Goal: Task Accomplishment & Management: Use online tool/utility

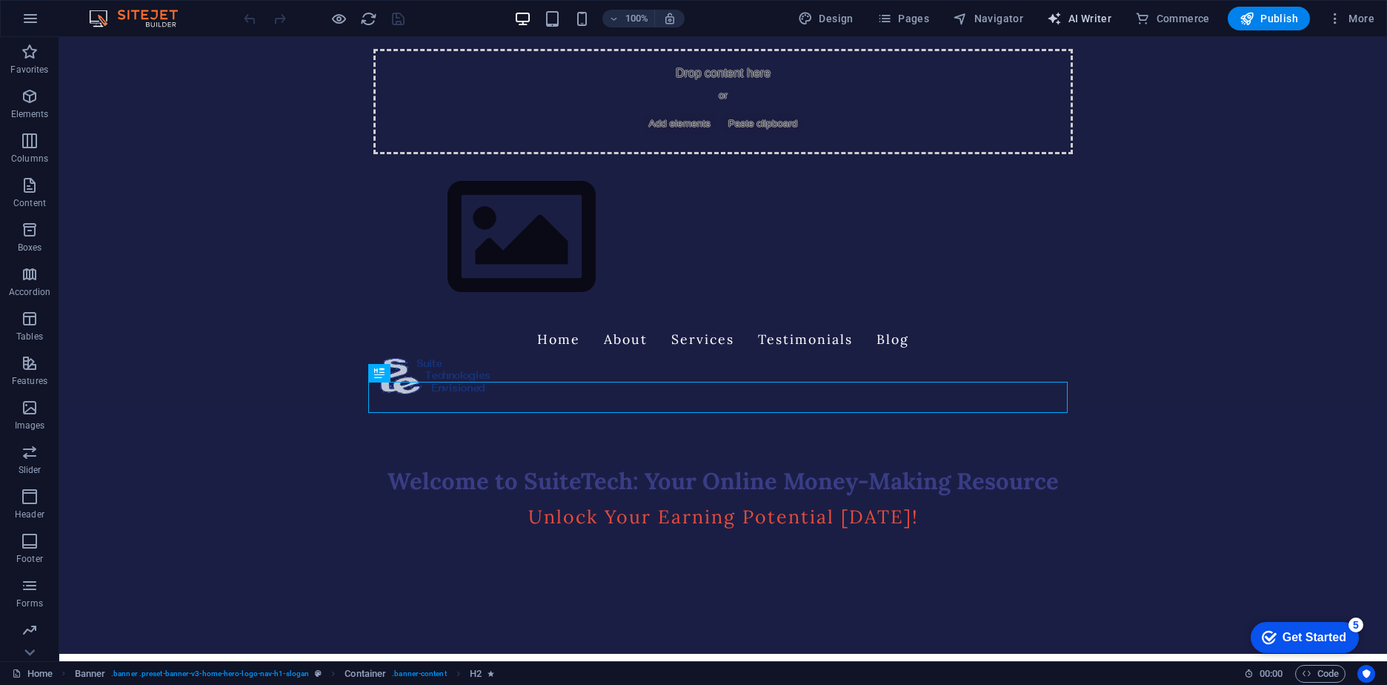
click at [1084, 17] on span "AI Writer" at bounding box center [1079, 18] width 64 height 15
select select "English"
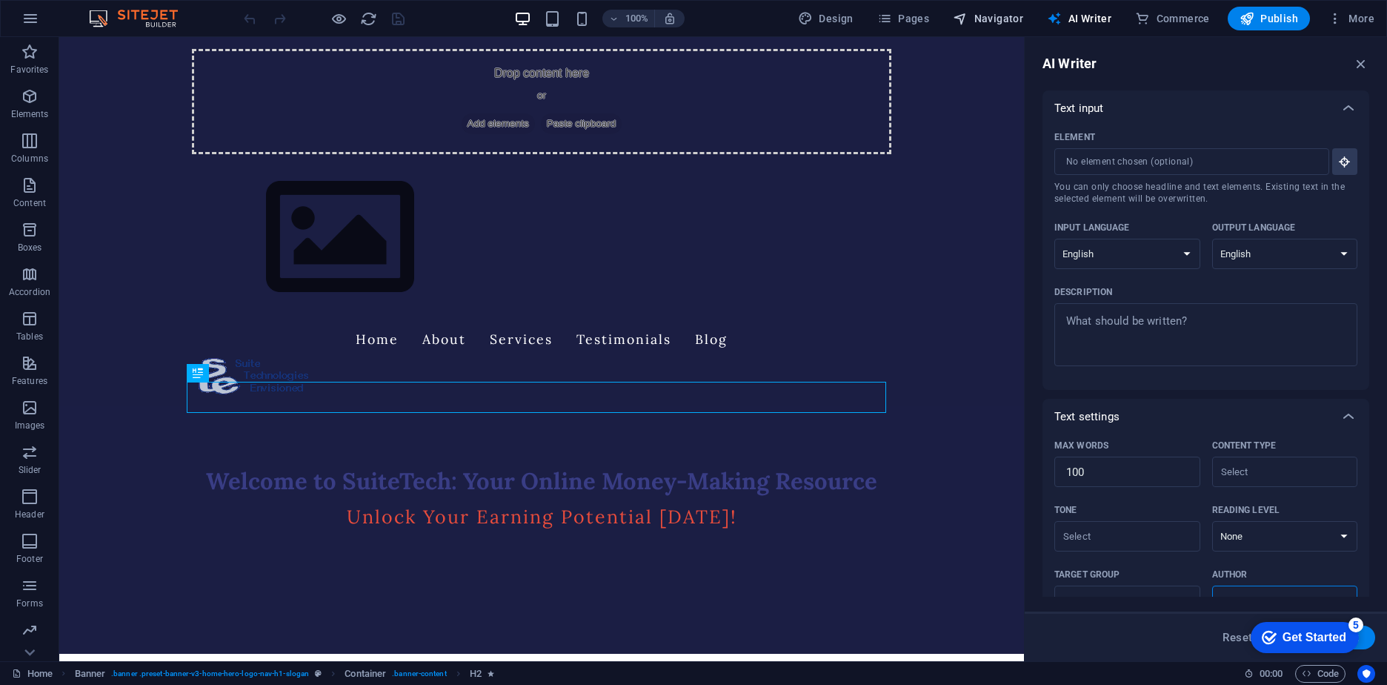
click at [995, 12] on span "Navigator" at bounding box center [988, 18] width 70 height 15
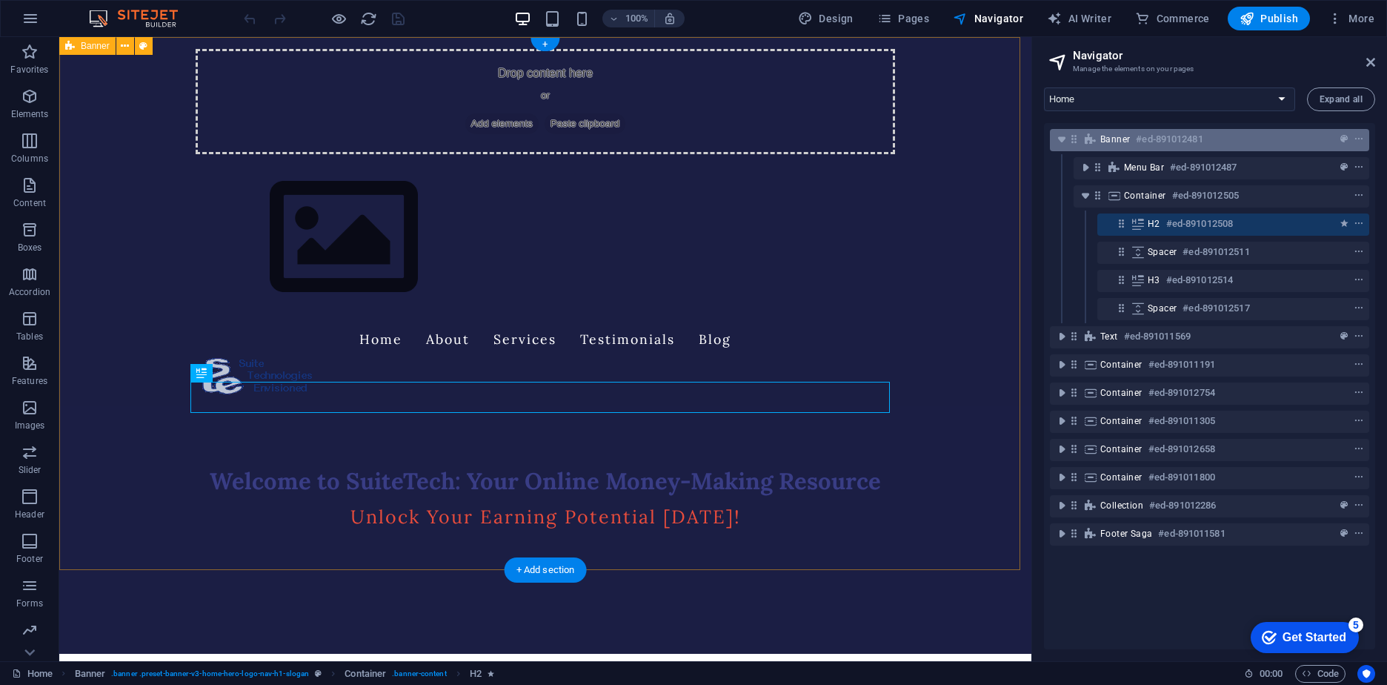
click at [1182, 133] on h6 "#ed-891012481" at bounding box center [1169, 139] width 67 height 18
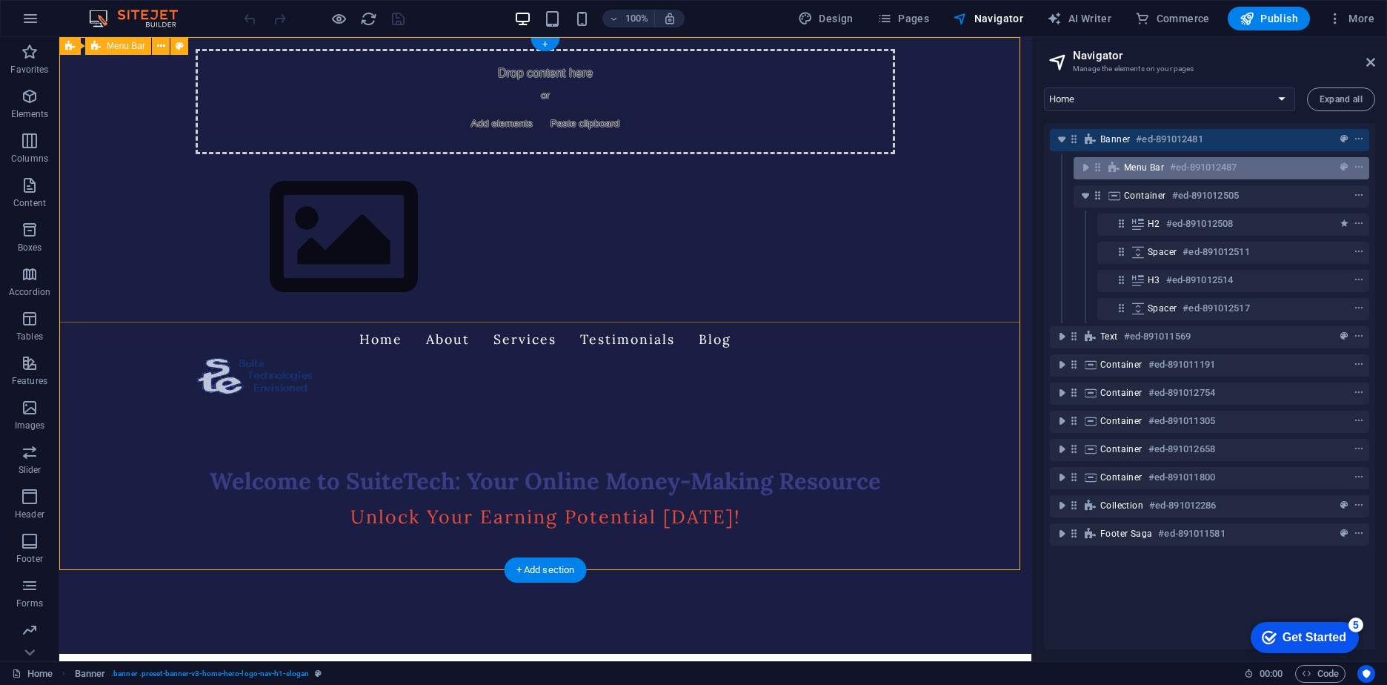
click at [1157, 172] on span "Menu Bar" at bounding box center [1144, 168] width 40 height 12
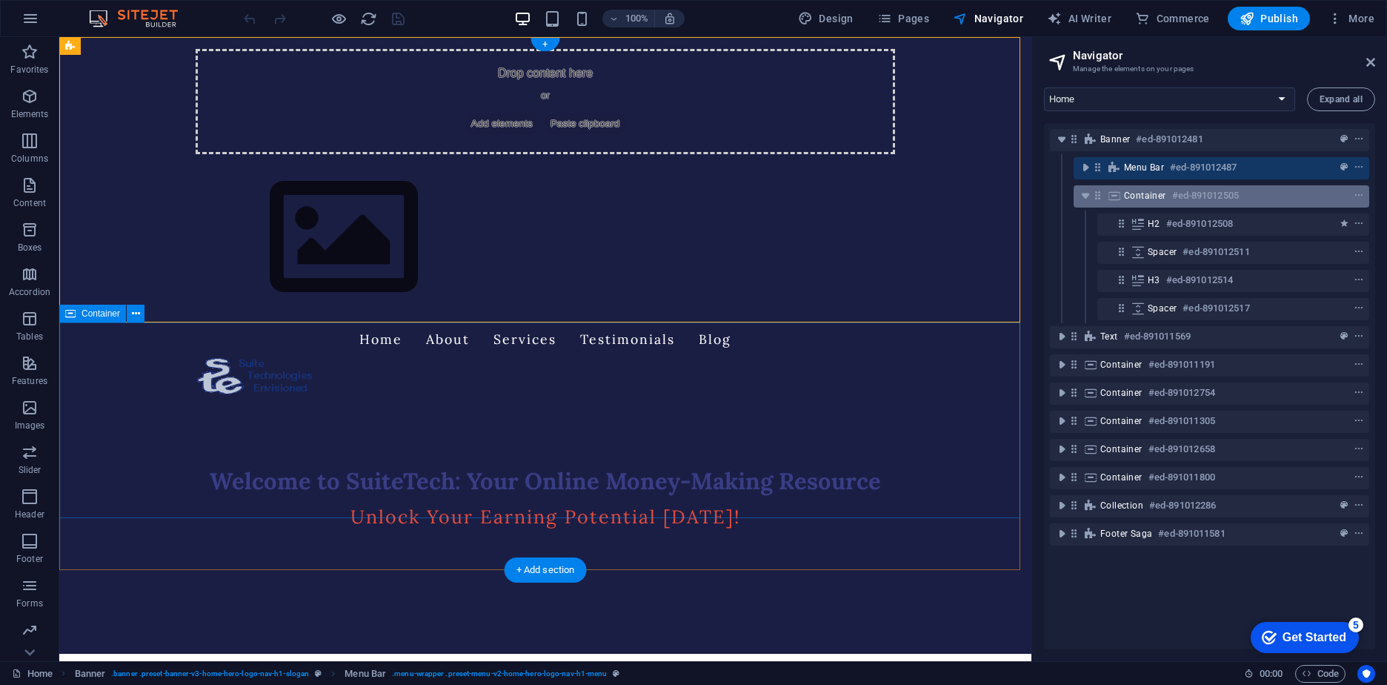
click at [1166, 196] on div "Container #ed-891012505" at bounding box center [1209, 196] width 171 height 18
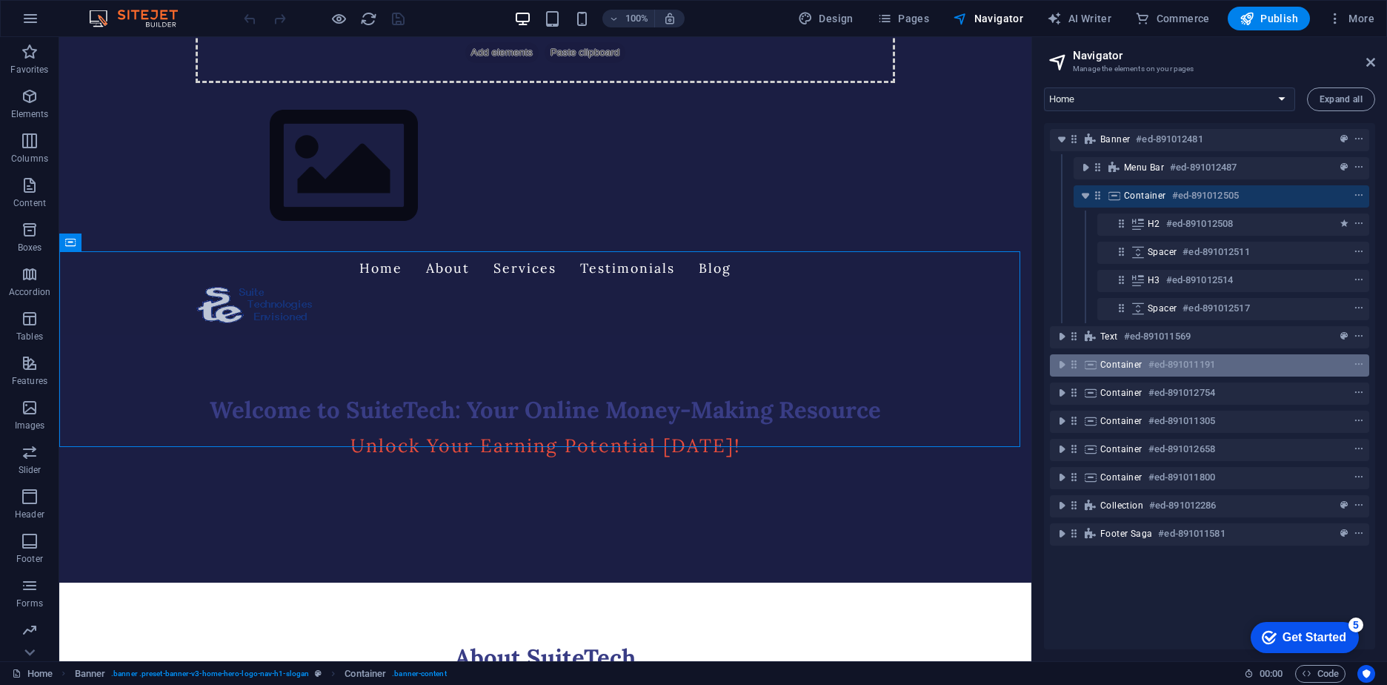
click at [1141, 366] on span "Container" at bounding box center [1121, 365] width 42 height 12
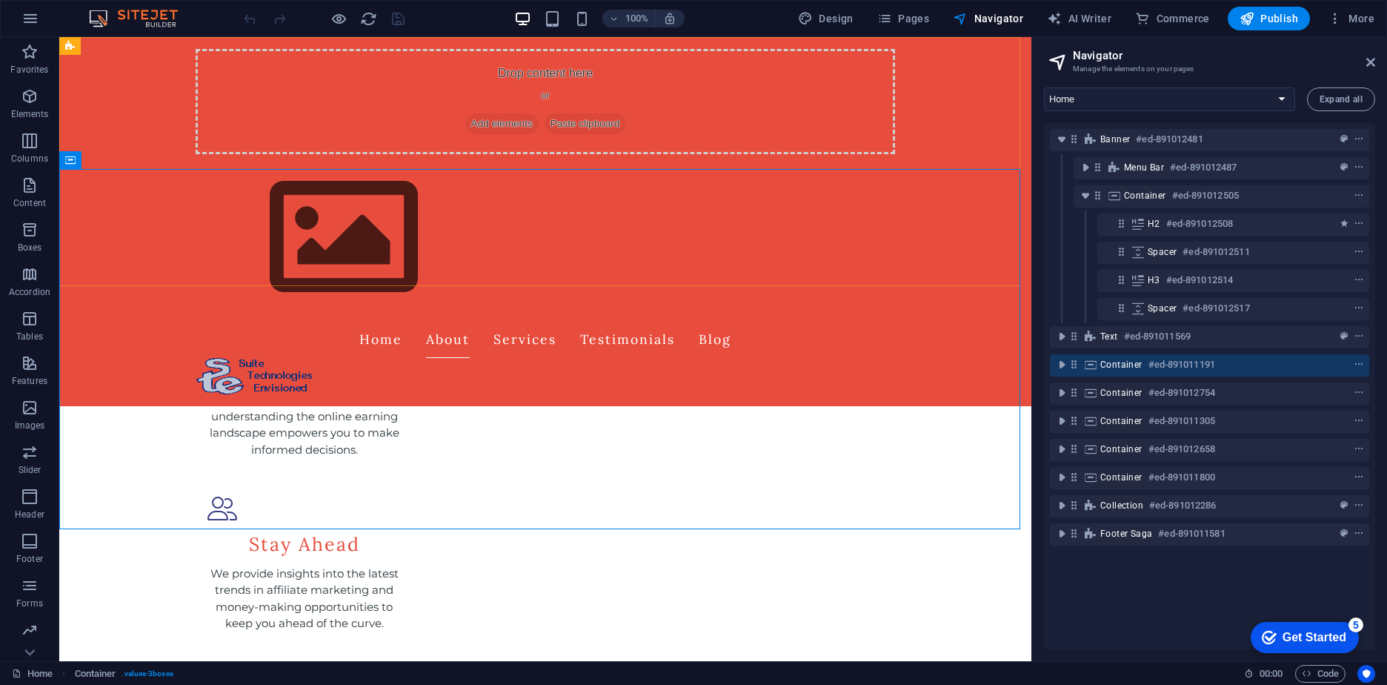
click at [948, 252] on div "Drop content here or Add elements Paste clipboard Home About Services Testimoni…" at bounding box center [545, 221] width 972 height 369
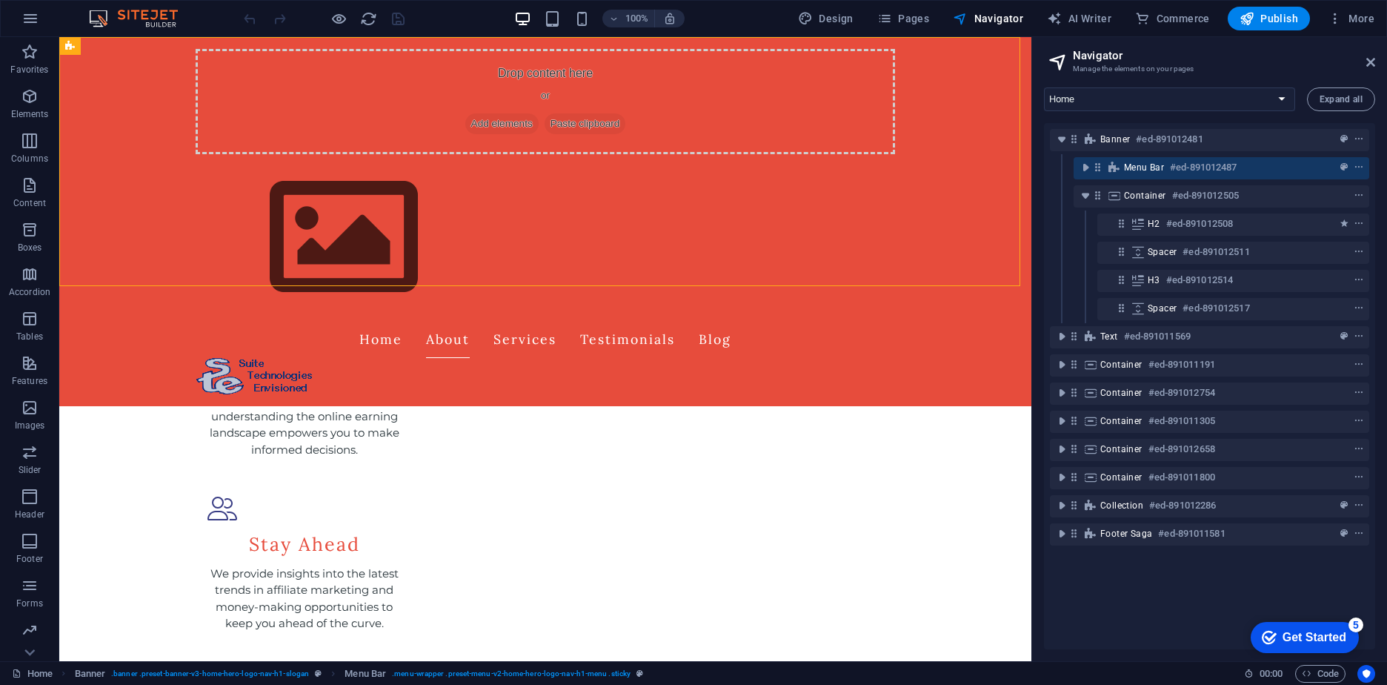
click at [963, 212] on div "Drop content here or Add elements Paste clipboard Home About Services Testimoni…" at bounding box center [545, 221] width 972 height 369
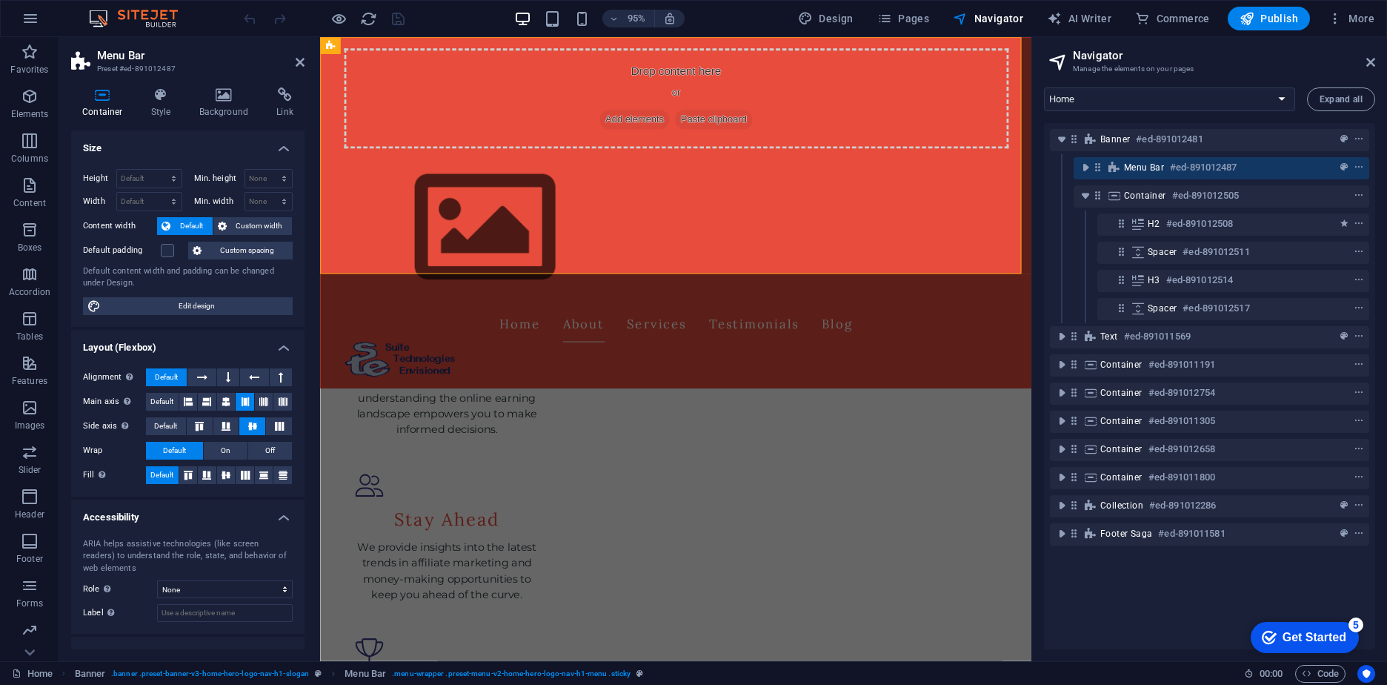
click at [1042, 220] on div "Drop content here or Add elements Paste clipboard Home About Services Testimoni…" at bounding box center [694, 221] width 749 height 369
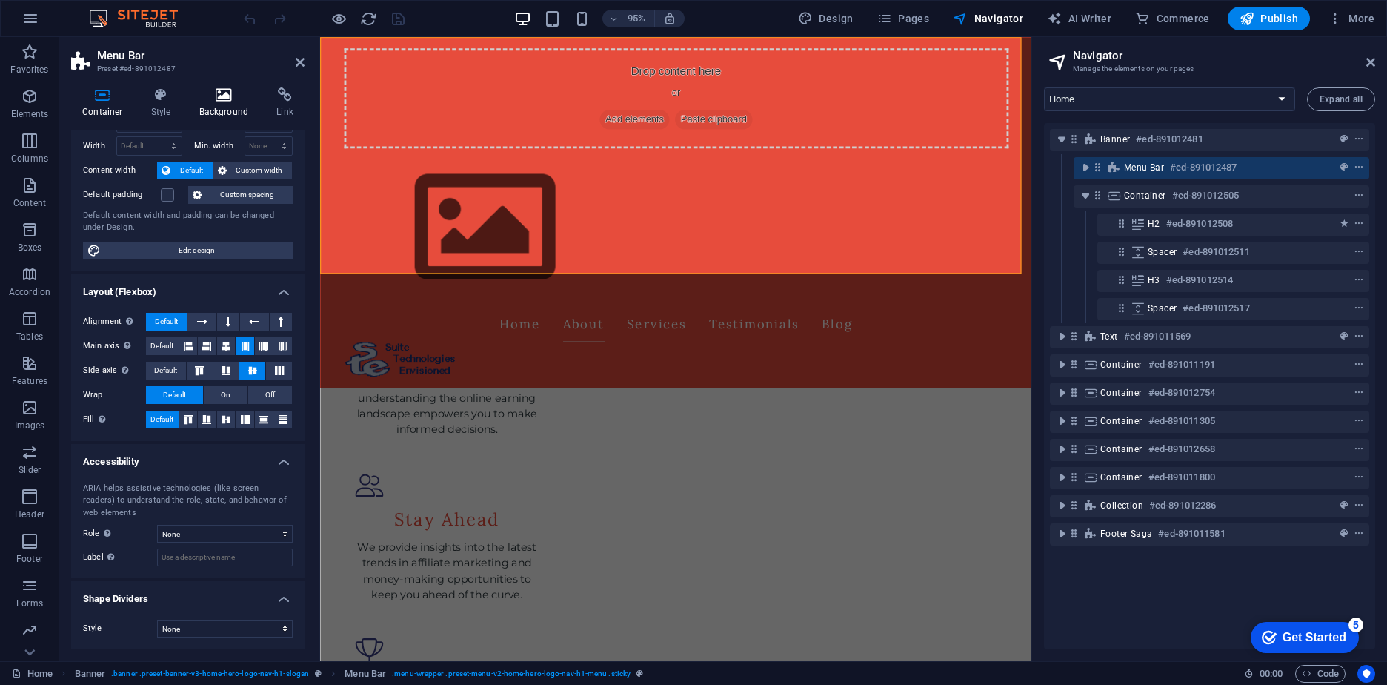
click at [213, 101] on icon at bounding box center [224, 94] width 72 height 15
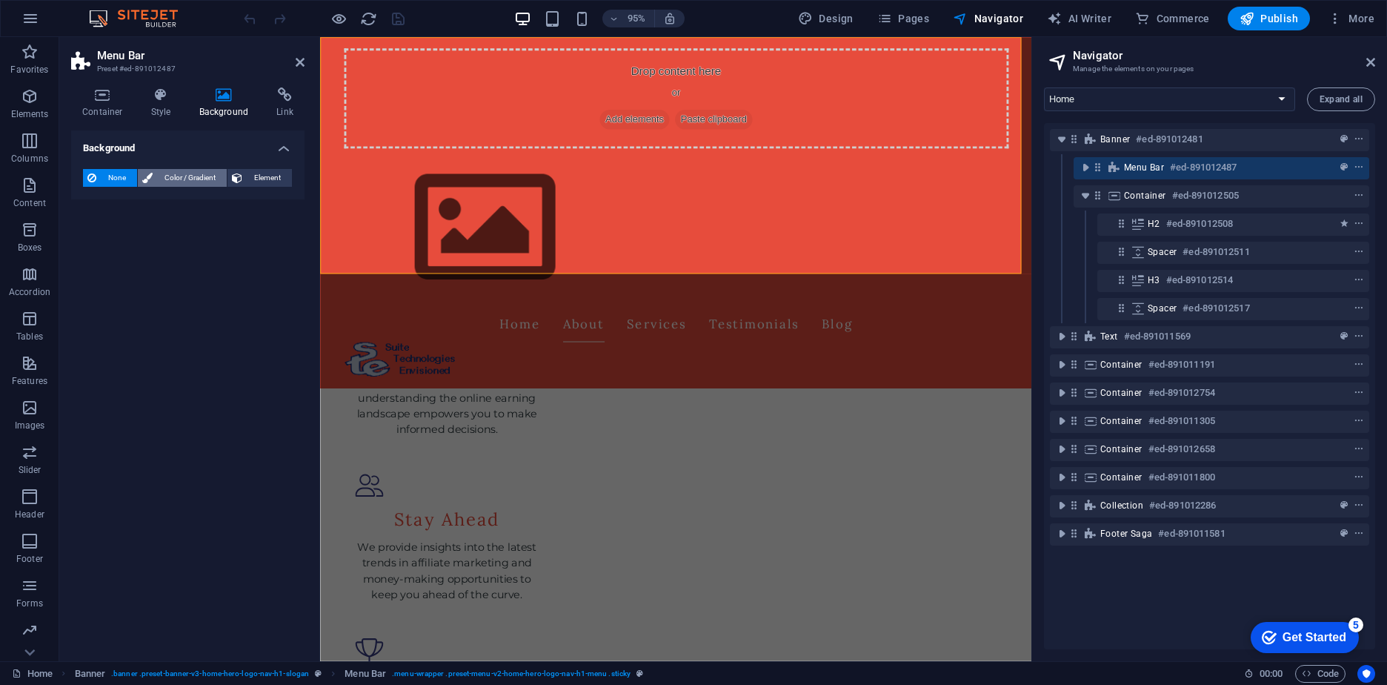
click at [176, 176] on span "Color / Gradient" at bounding box center [189, 178] width 65 height 18
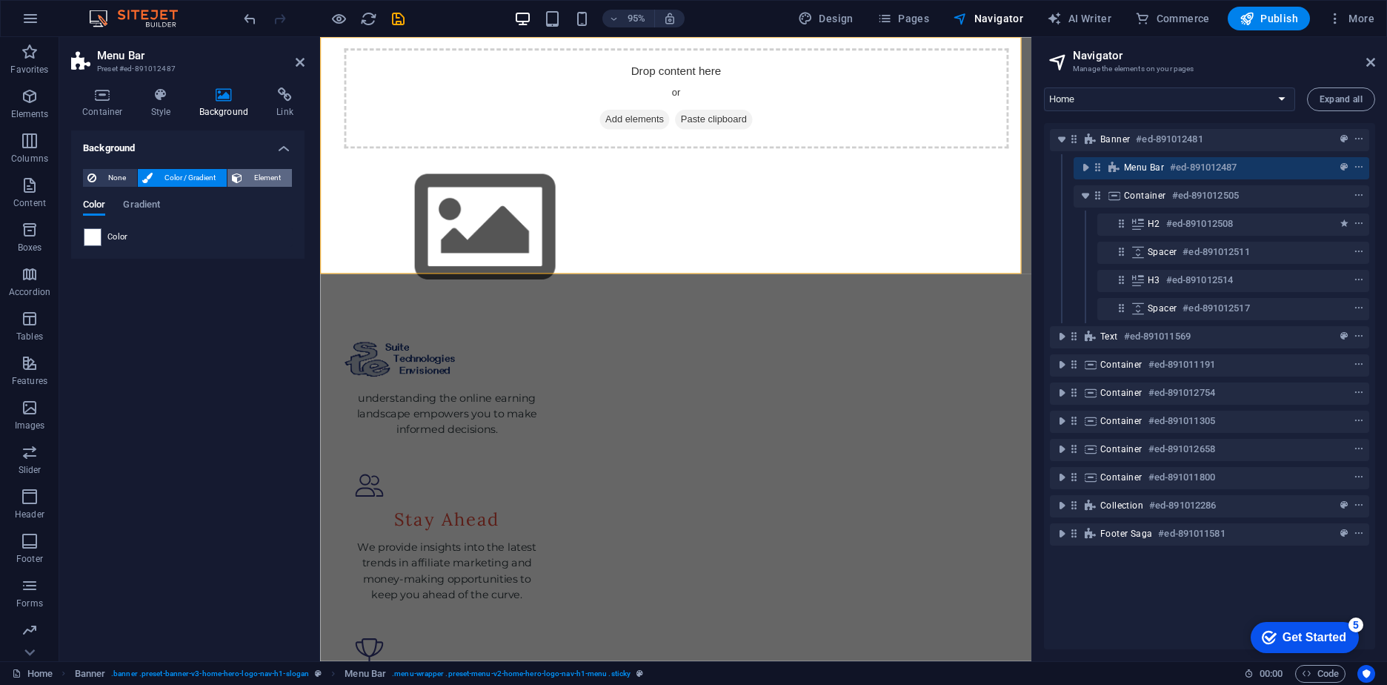
click at [267, 180] on span "Element" at bounding box center [267, 178] width 41 height 18
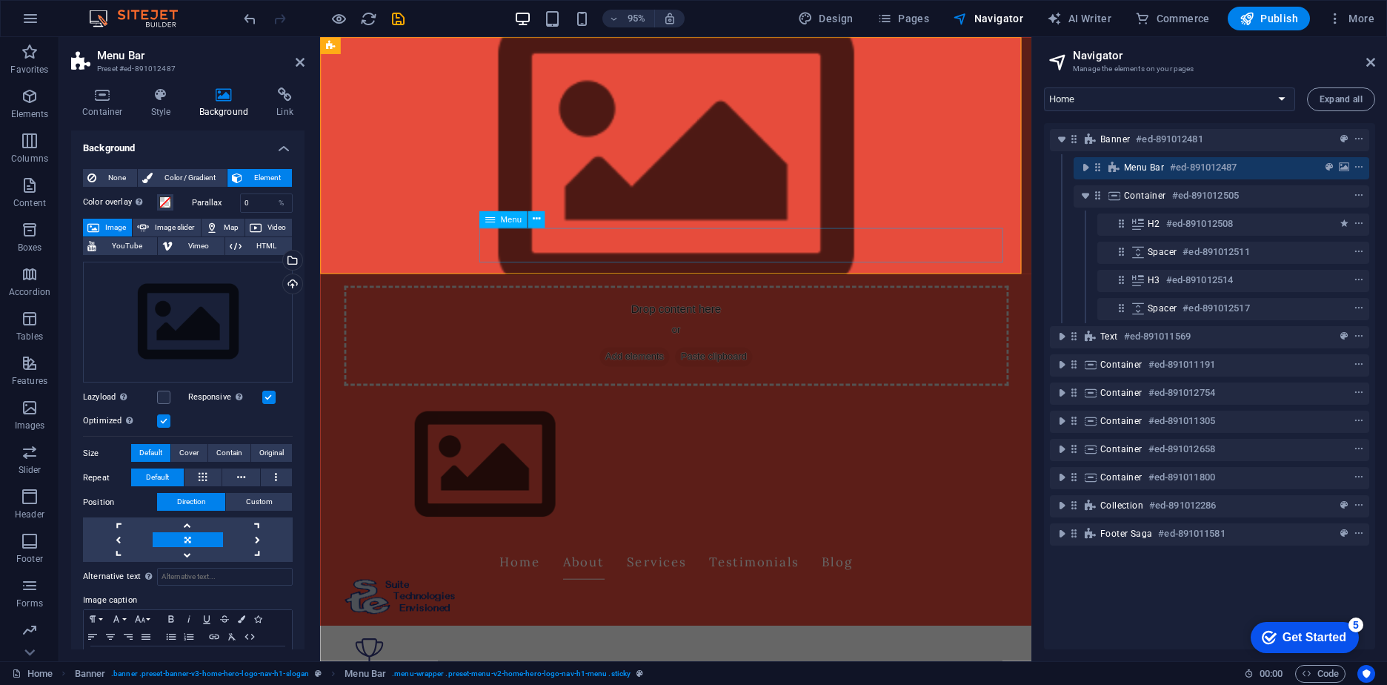
click at [1035, 570] on nav "Home About Services Testimonials Blog" at bounding box center [694, 588] width 699 height 37
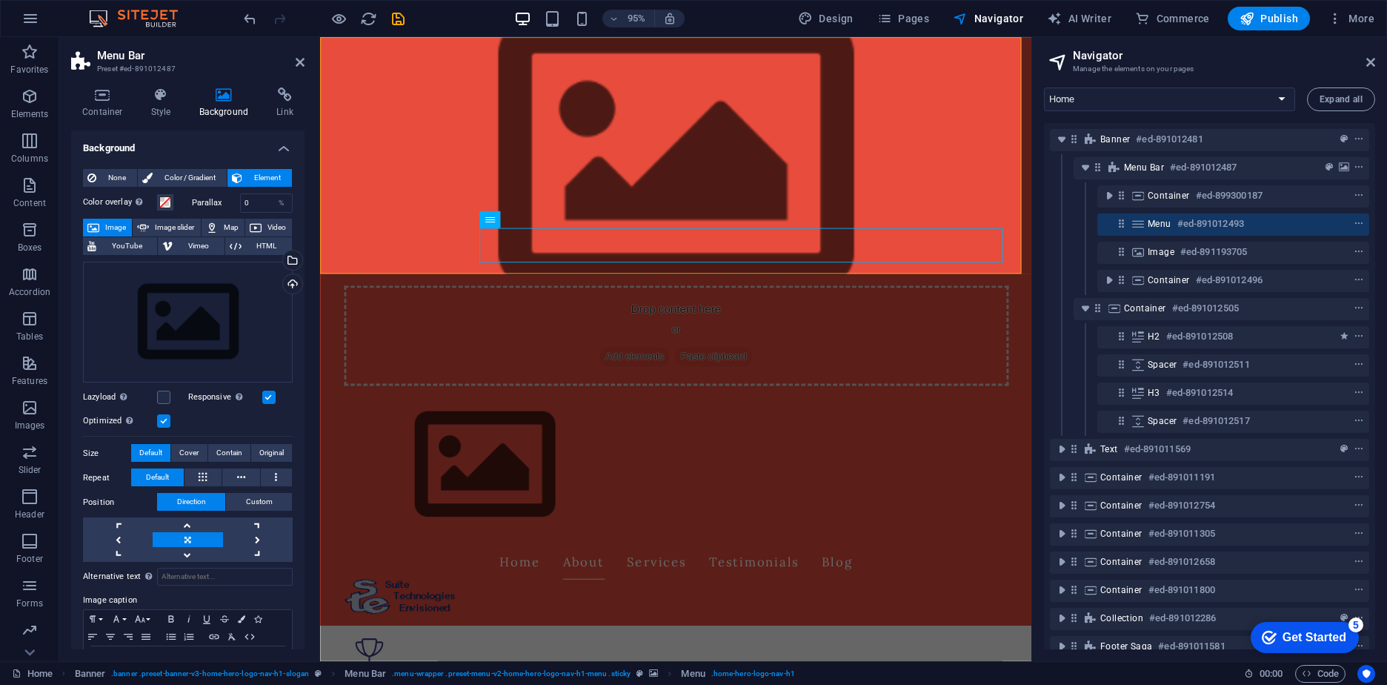
click at [1041, 229] on figure at bounding box center [694, 162] width 749 height 250
click at [1047, 219] on figure at bounding box center [694, 162] width 749 height 250
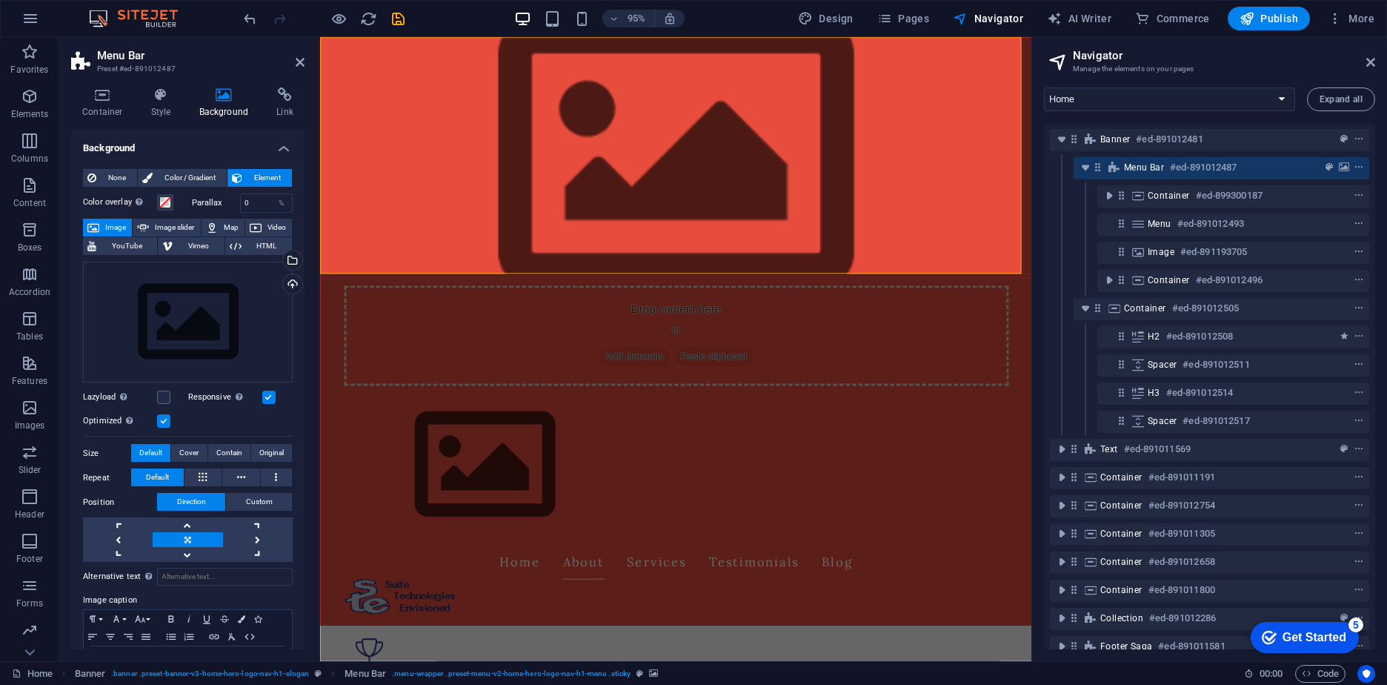
click at [1047, 219] on figure at bounding box center [694, 162] width 749 height 250
click at [162, 204] on span at bounding box center [165, 202] width 12 height 12
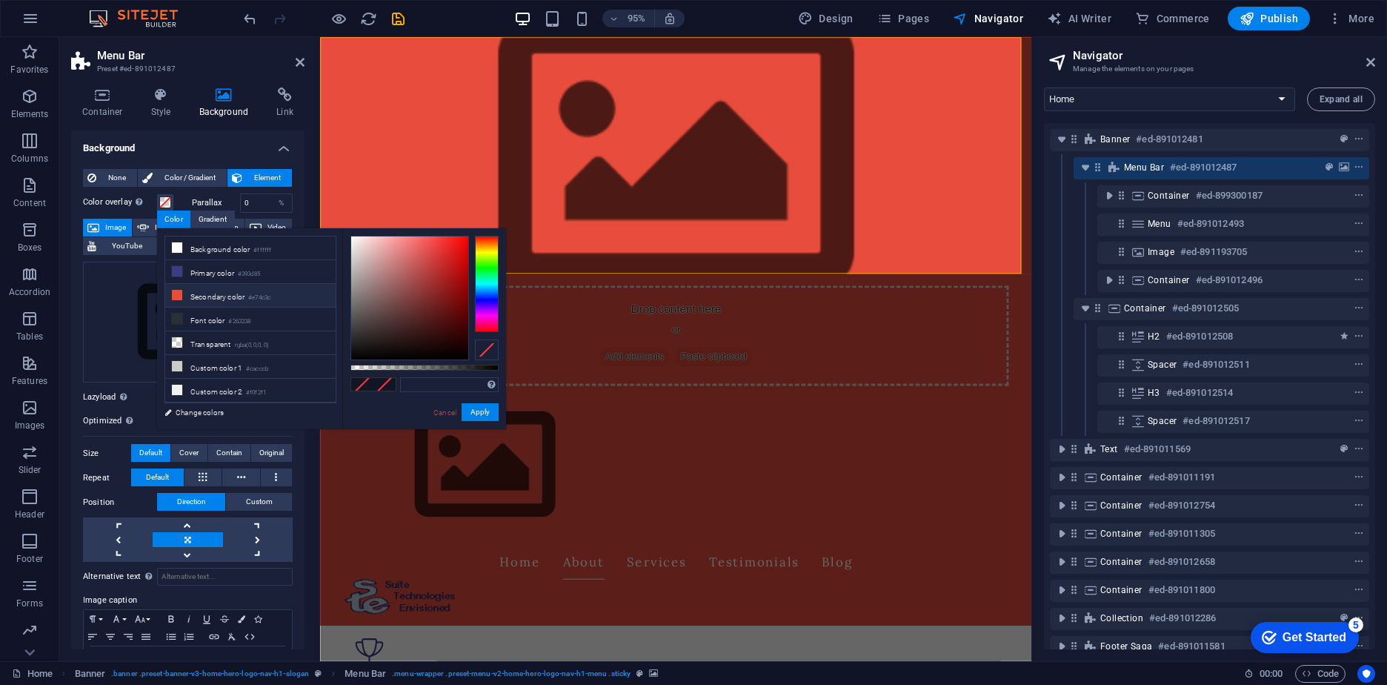
click at [172, 293] on icon at bounding box center [177, 295] width 10 height 10
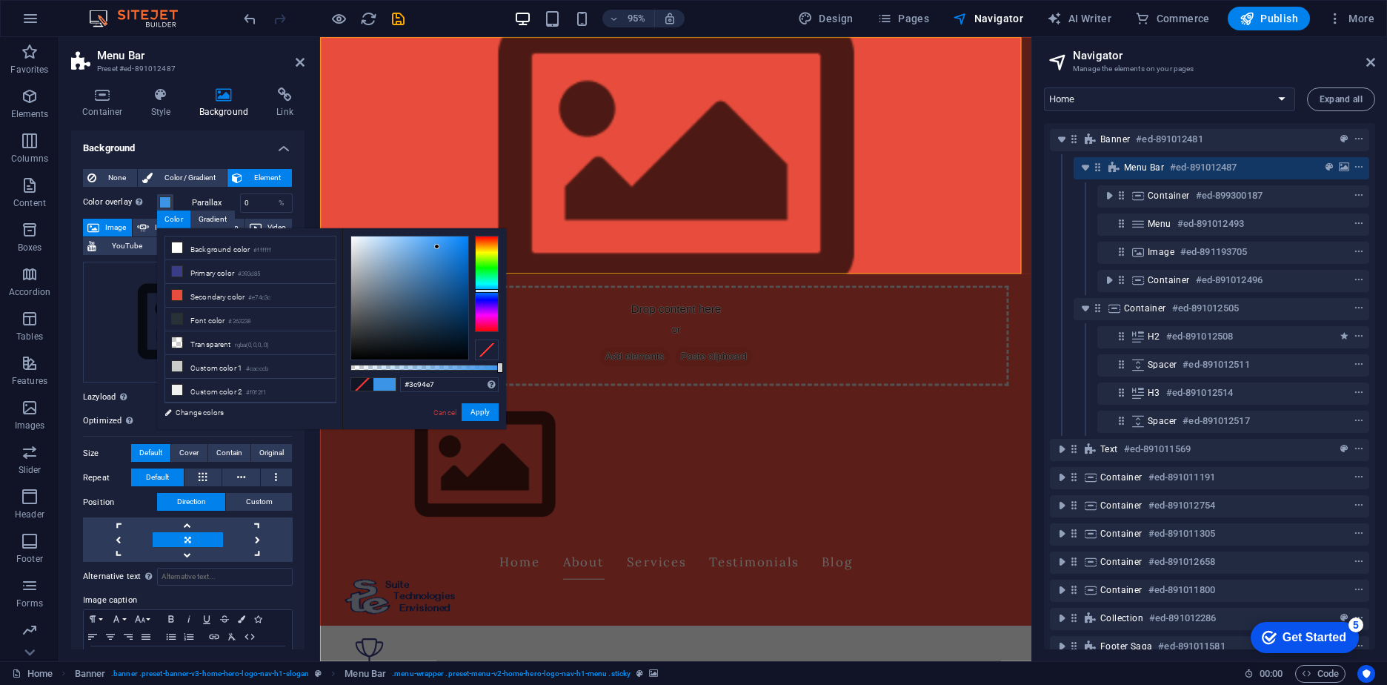
click at [480, 290] on div at bounding box center [487, 284] width 24 height 96
click at [488, 298] on div at bounding box center [487, 284] width 24 height 96
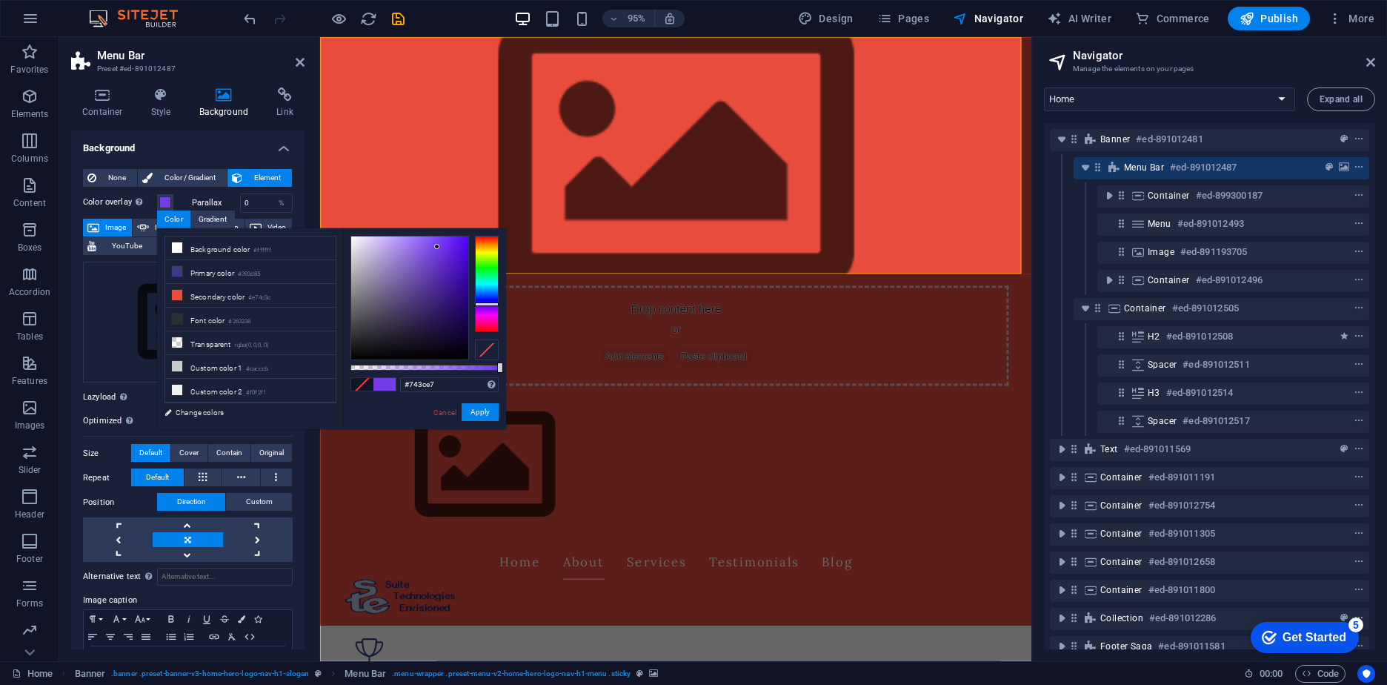
click at [498, 304] on div at bounding box center [487, 284] width 24 height 96
type input "#2d0d70"
click at [453, 304] on div at bounding box center [409, 297] width 117 height 123
drag, startPoint x: 344, startPoint y: 233, endPoint x: 339, endPoint y: 244, distance: 12.6
click at [339, 244] on div "less Background color #ffffff Primary color #393d85 Secondary color #e74c3c Fon…" at bounding box center [331, 328] width 349 height 201
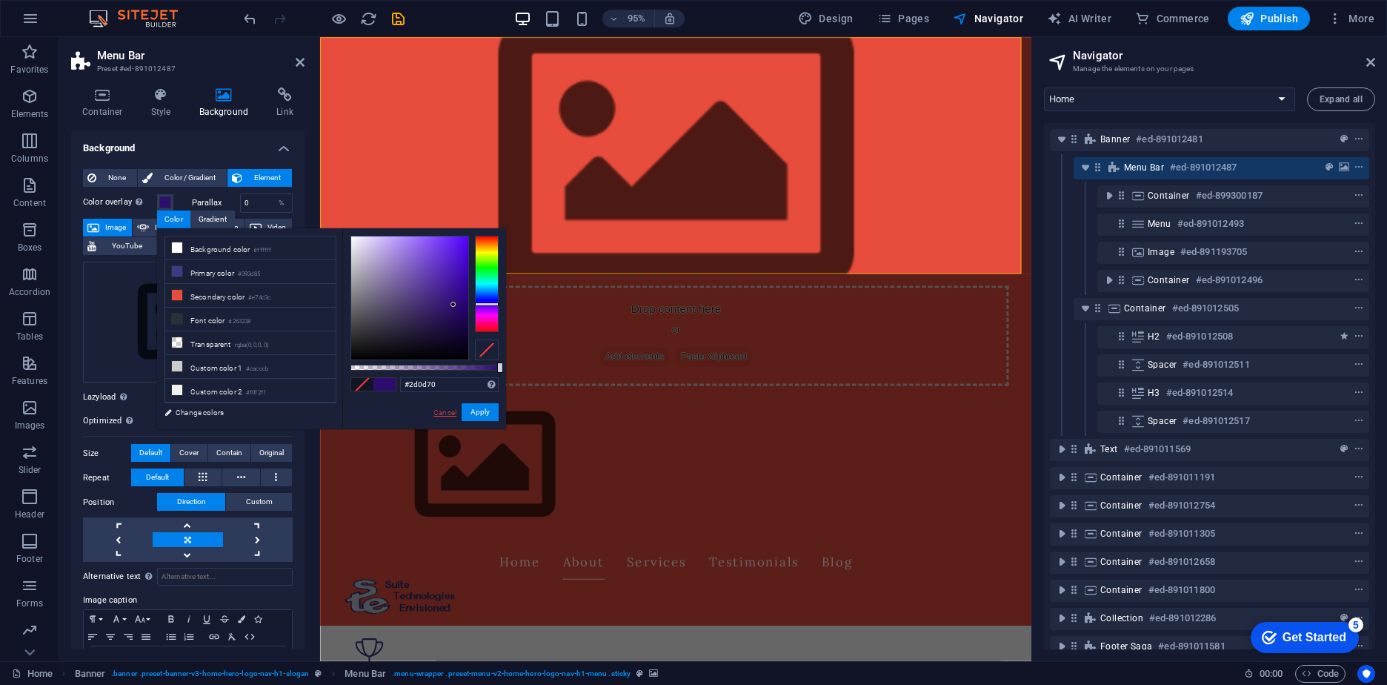
click at [439, 411] on link "Cancel" at bounding box center [445, 412] width 26 height 11
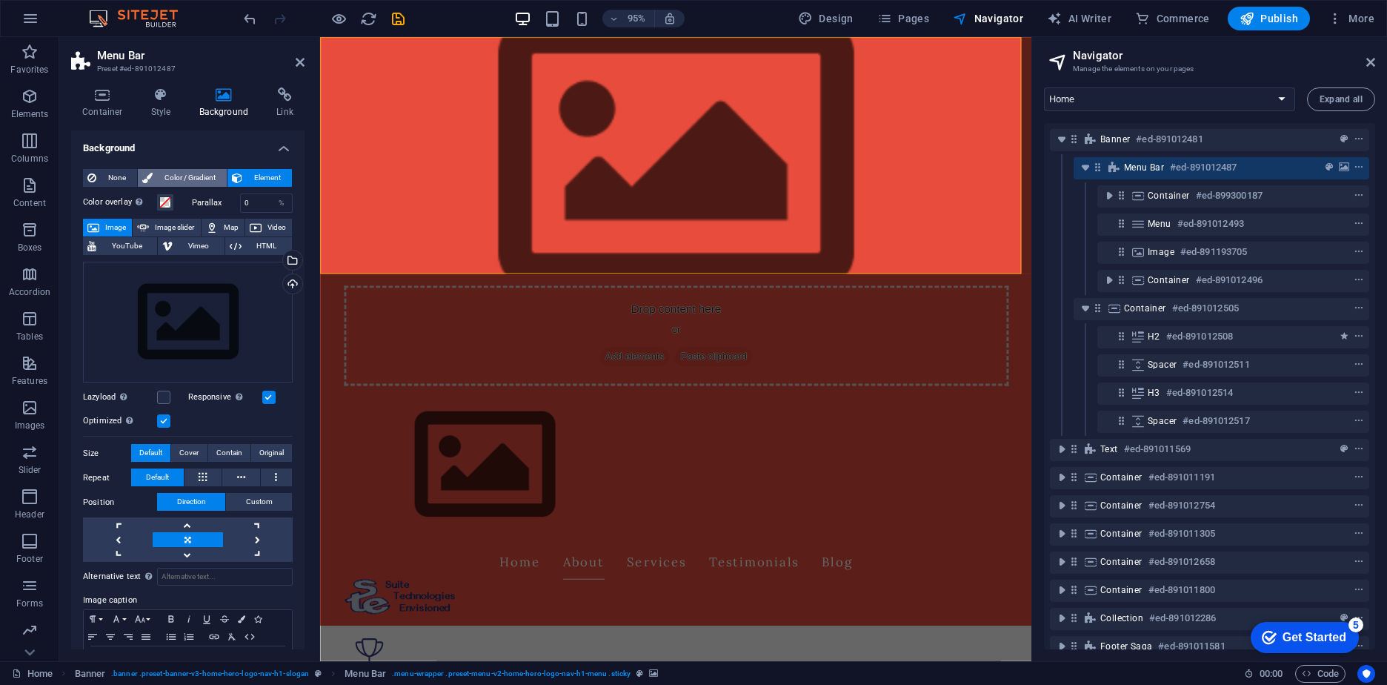
click at [185, 179] on span "Color / Gradient" at bounding box center [189, 178] width 65 height 18
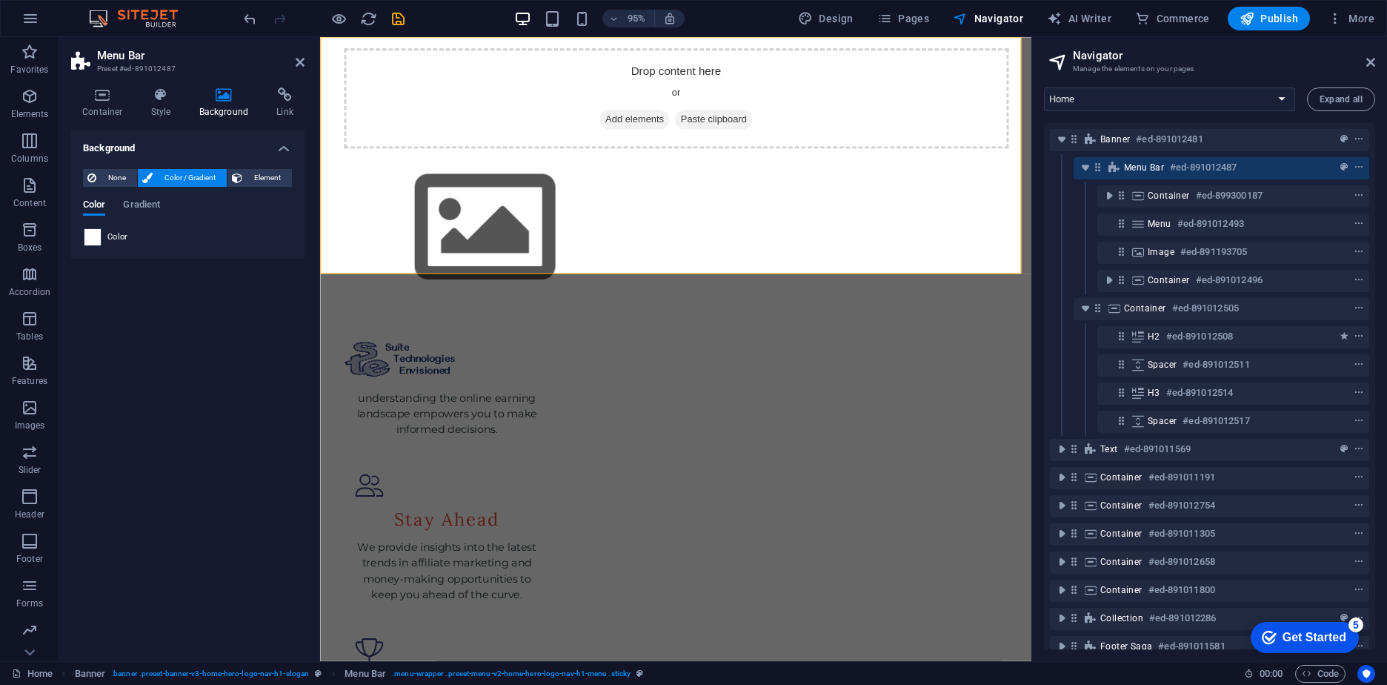
click at [90, 236] on span at bounding box center [92, 237] width 16 height 16
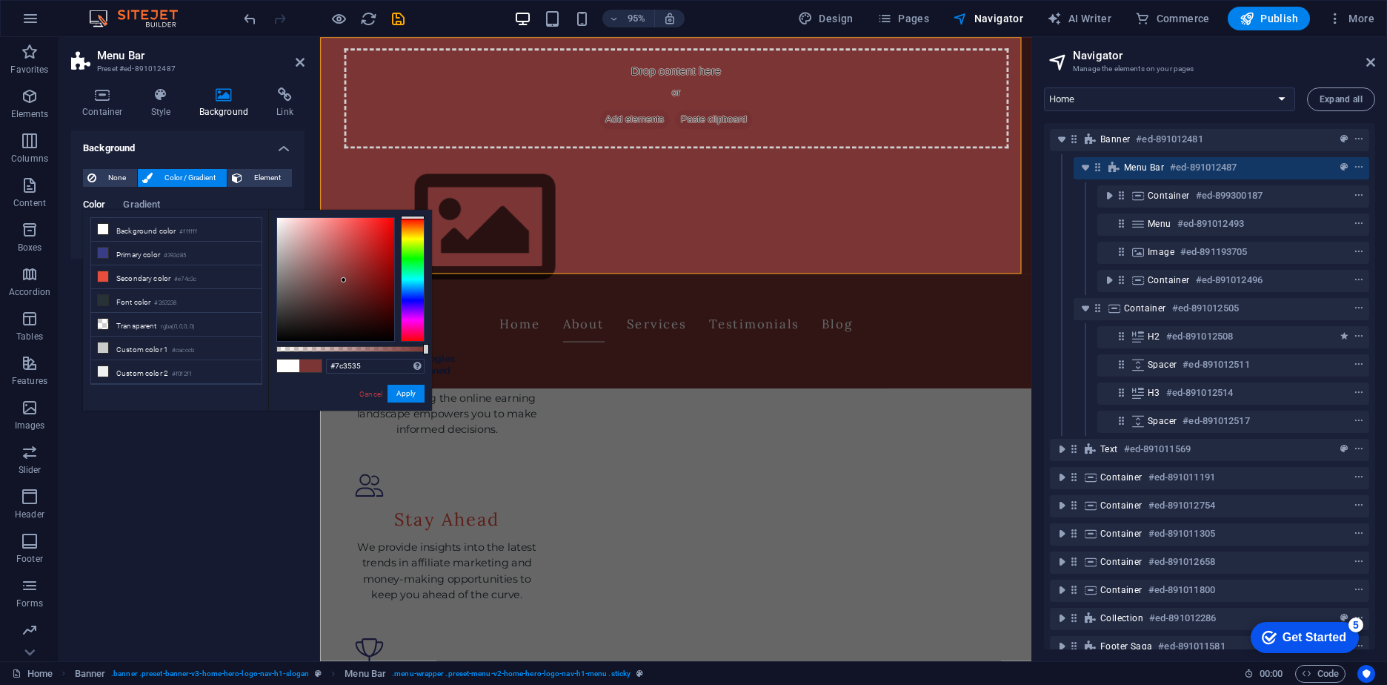
click at [344, 280] on div at bounding box center [335, 279] width 117 height 123
type input "#5a1a1a"
click at [359, 296] on div at bounding box center [335, 279] width 117 height 123
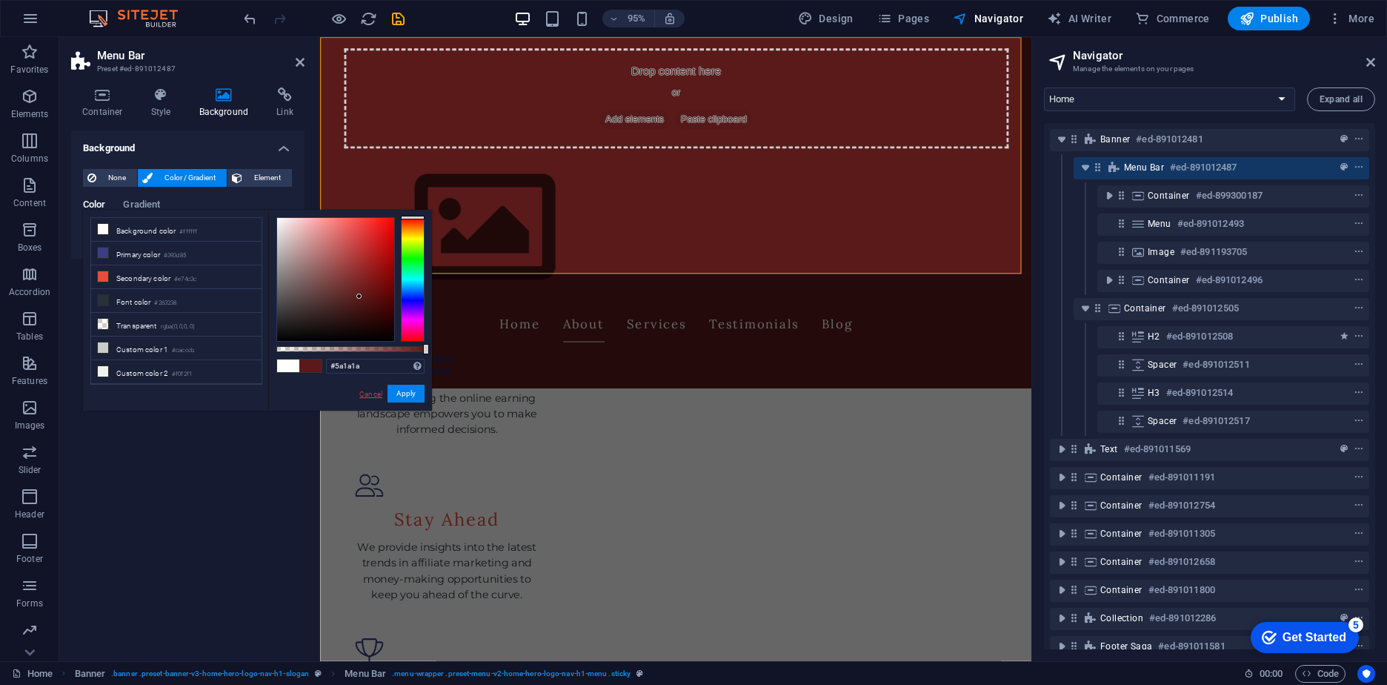
click at [368, 392] on link "Cancel" at bounding box center [371, 393] width 26 height 11
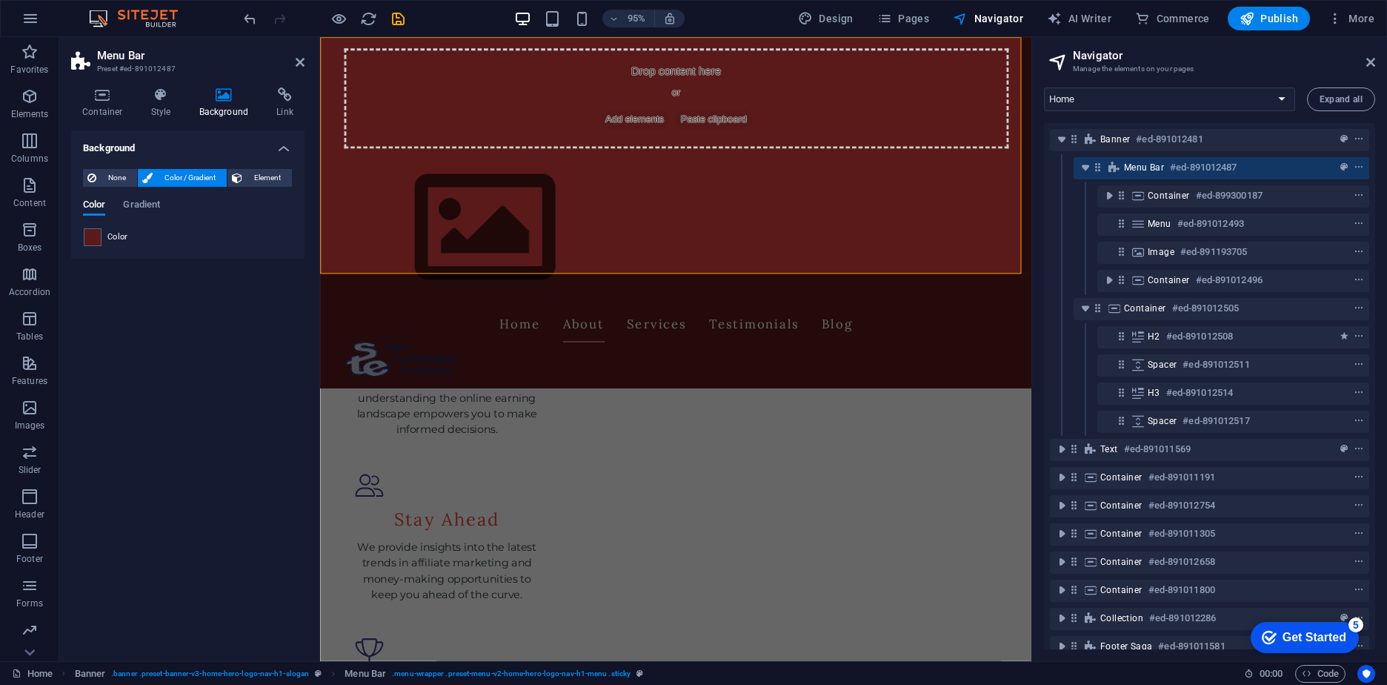
click at [202, 386] on div "Background None Color / Gradient Element Stretch background to full-width Color…" at bounding box center [187, 389] width 233 height 519
click at [105, 179] on span "None" at bounding box center [117, 178] width 32 height 18
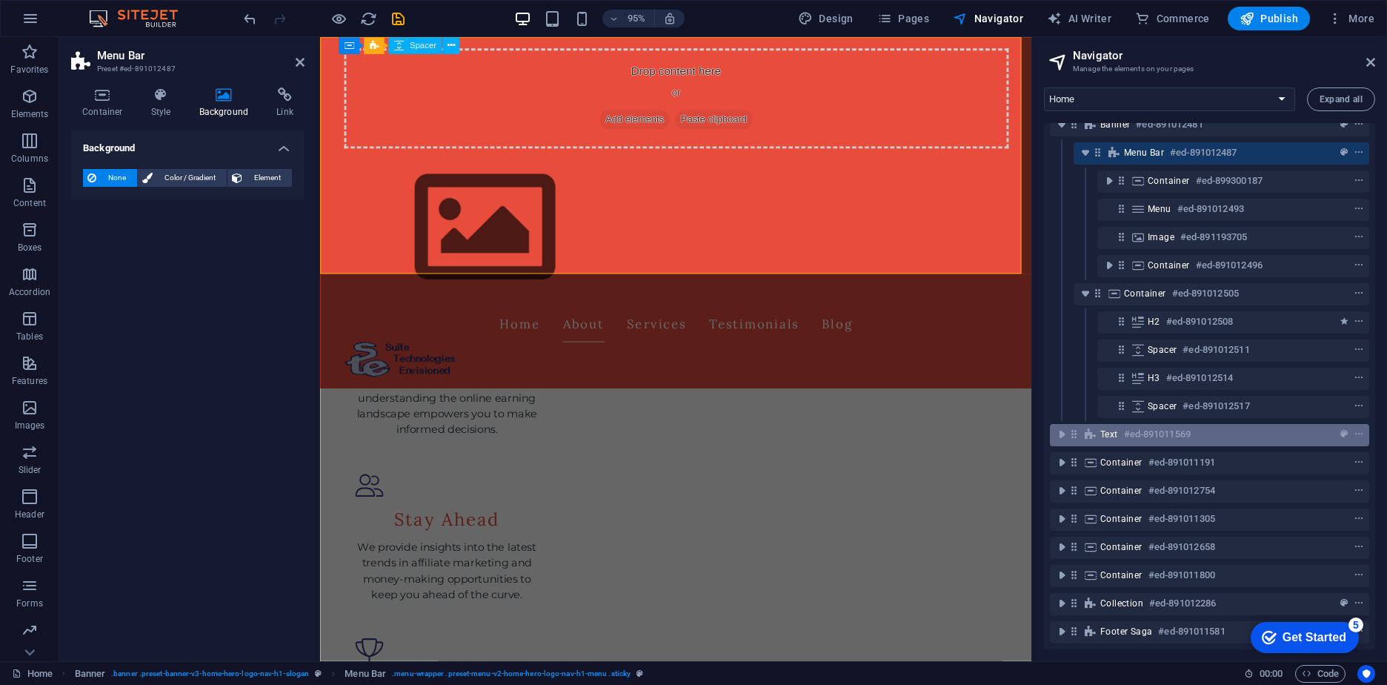
scroll to position [26, 0]
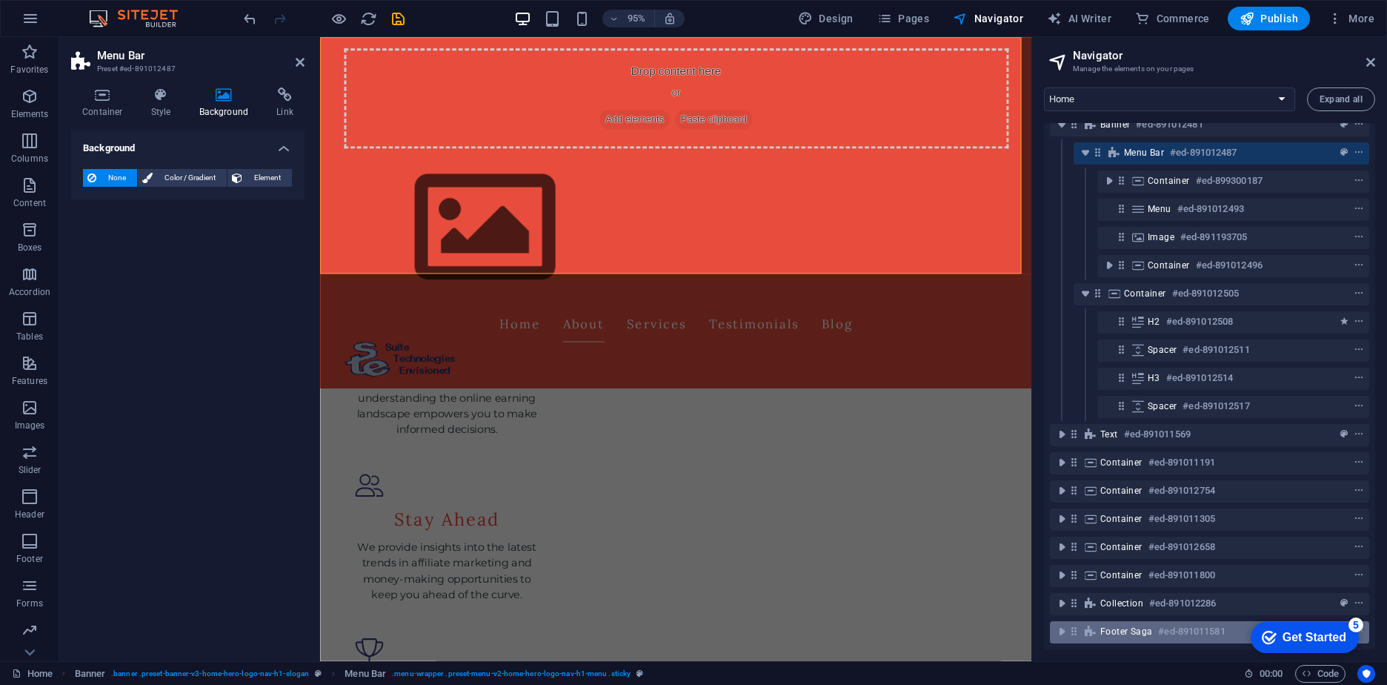
click at [1131, 625] on span "Footer Saga" at bounding box center [1126, 631] width 52 height 12
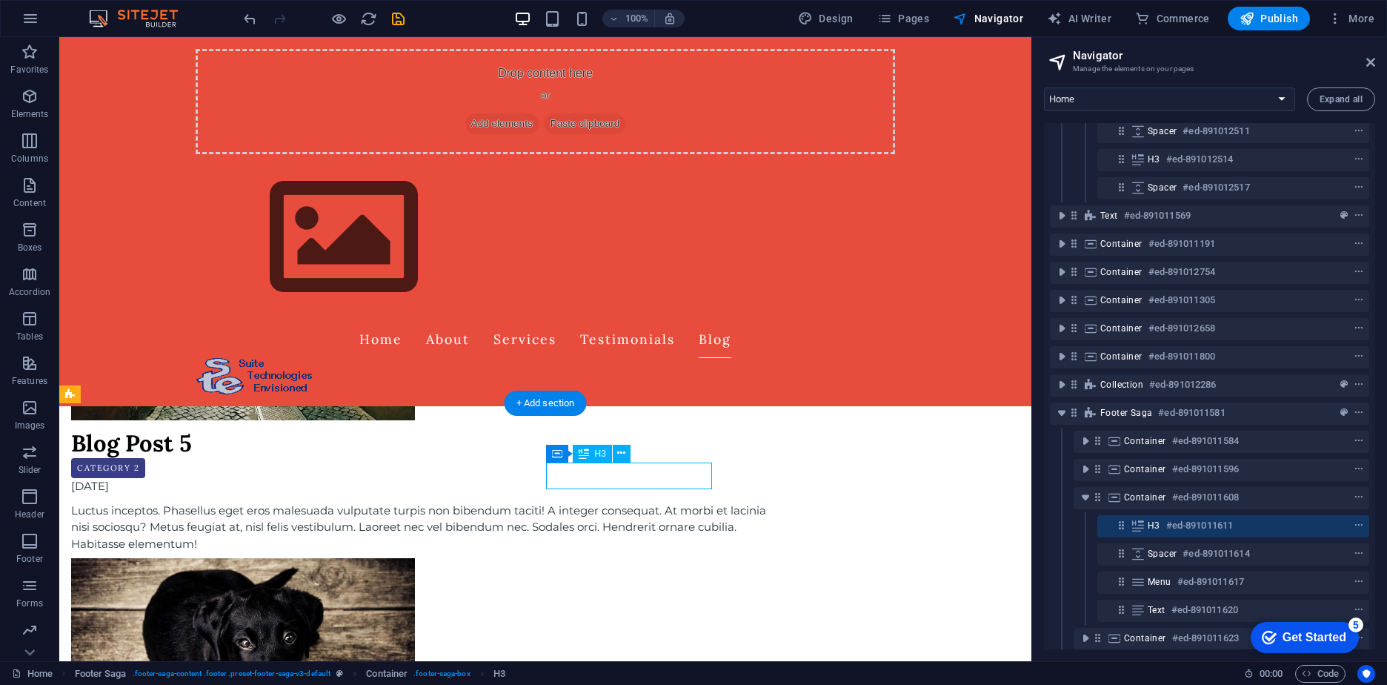
scroll to position [251, 0]
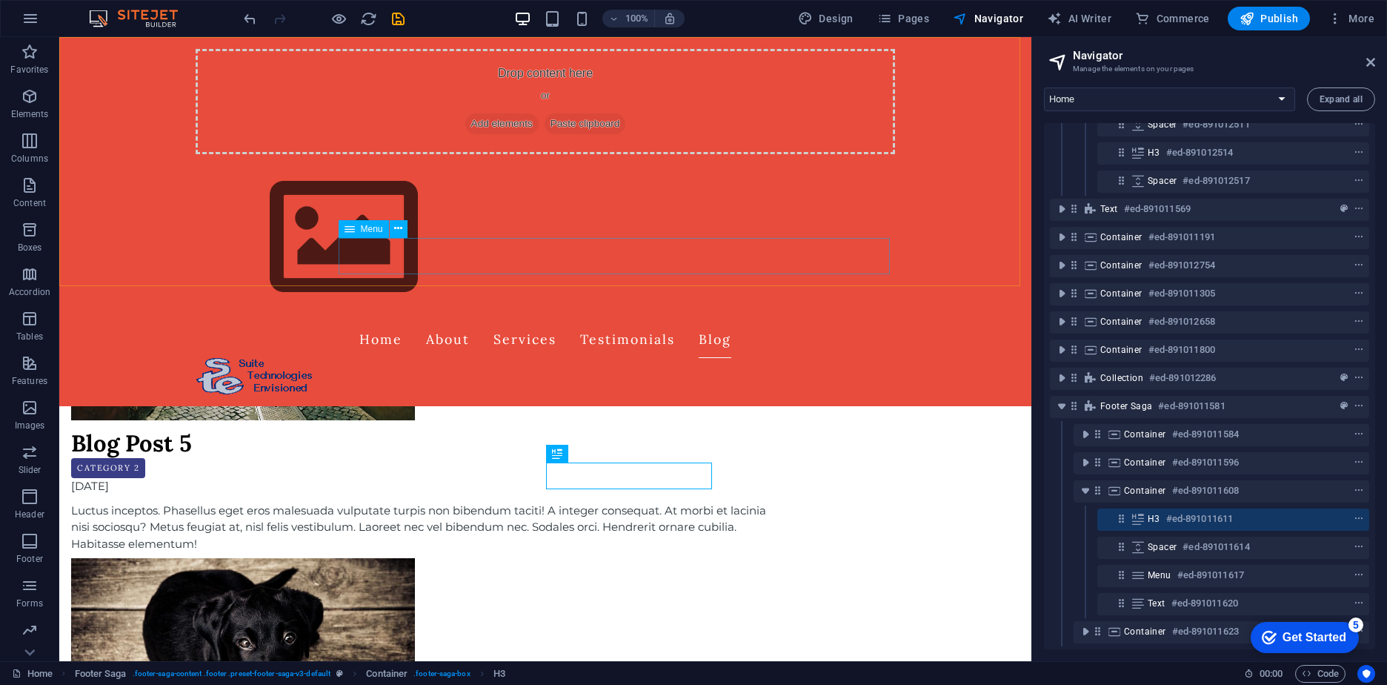
click at [789, 321] on nav "Home About Services Testimonials Blog" at bounding box center [545, 339] width 699 height 37
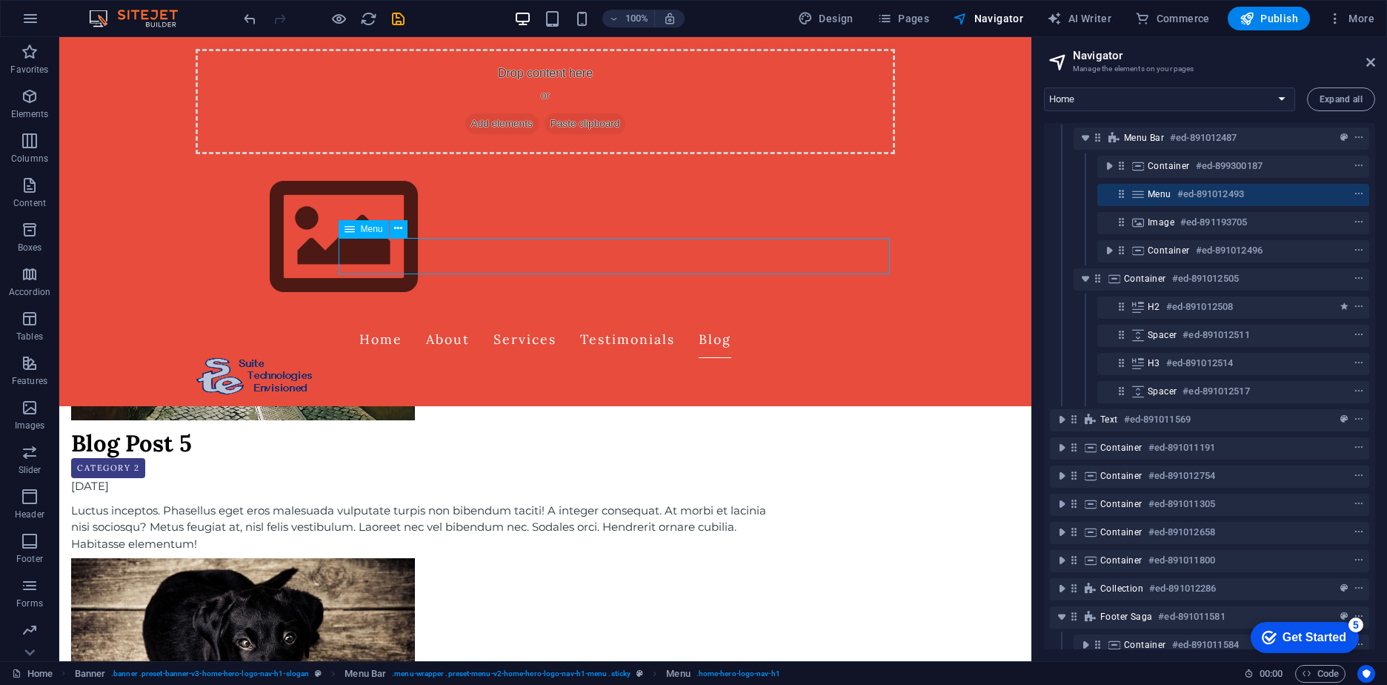
scroll to position [0, 0]
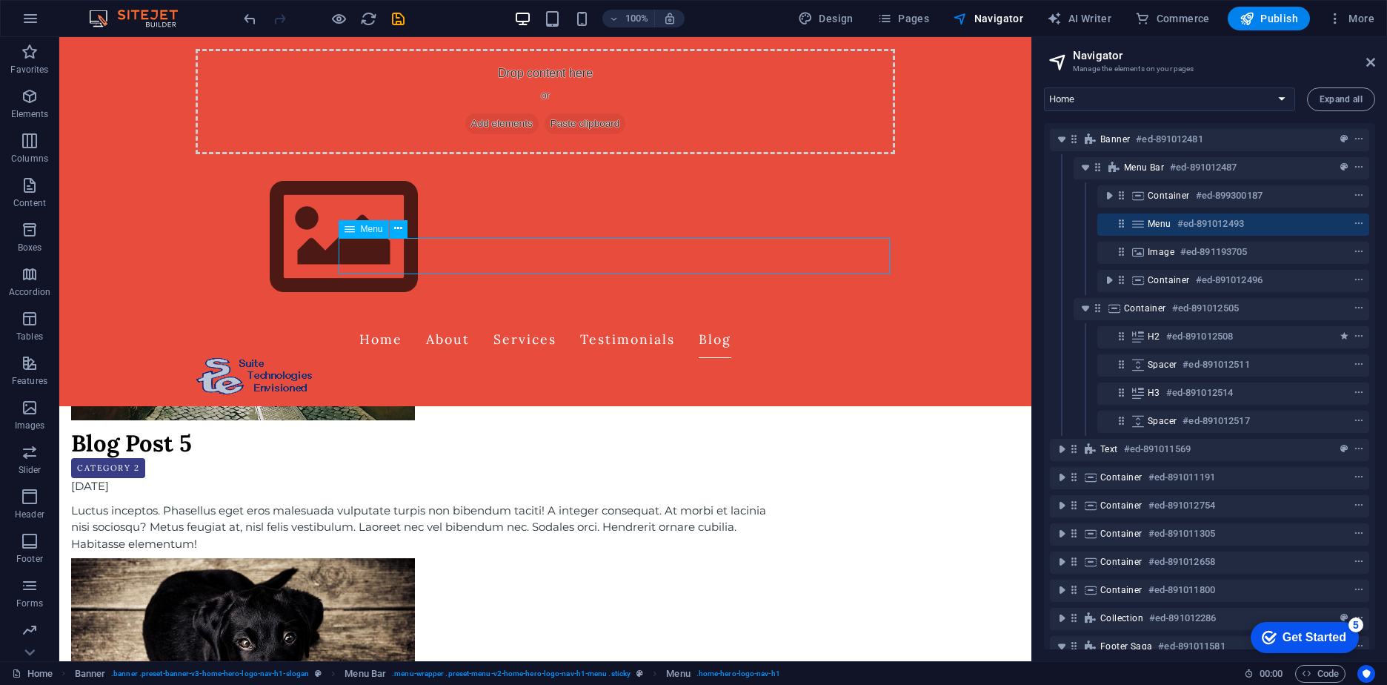
click at [783, 321] on nav "Home About Services Testimonials Blog" at bounding box center [545, 339] width 699 height 37
select select
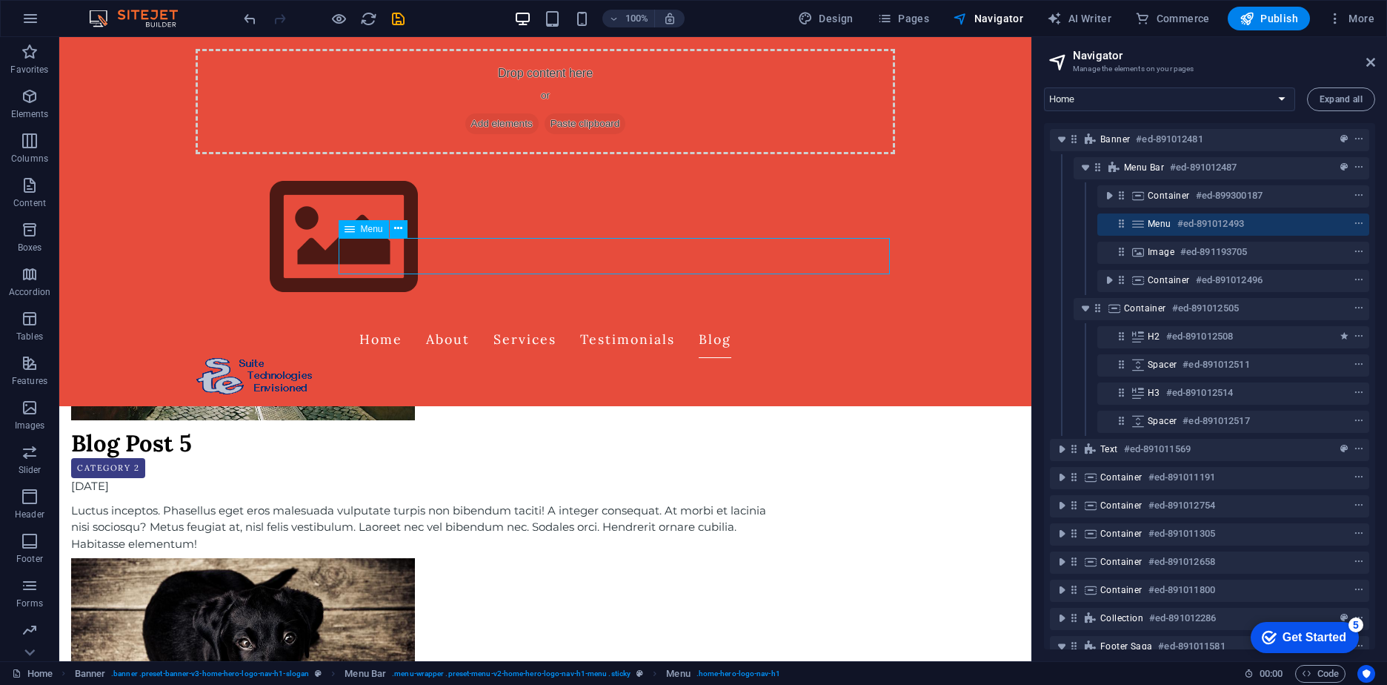
select select
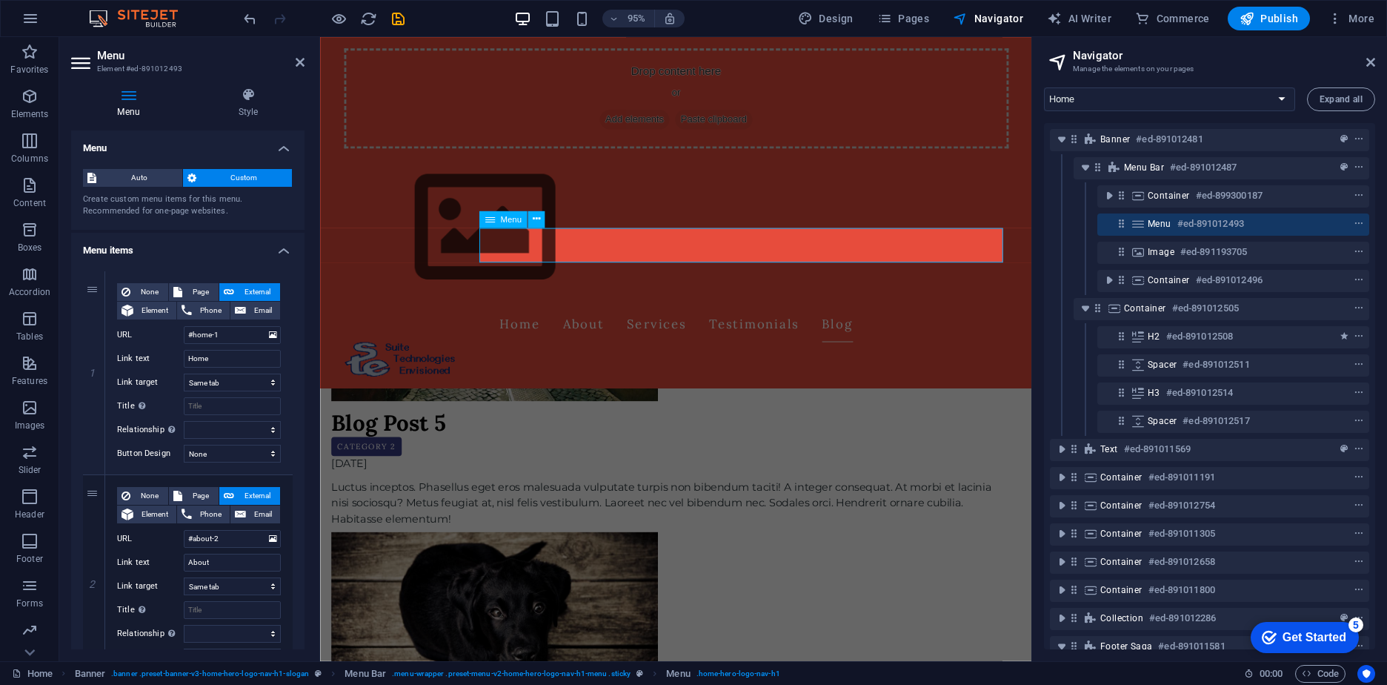
click at [926, 321] on nav "Home About Services Testimonials Blog" at bounding box center [694, 339] width 699 height 37
click at [928, 321] on nav "Home About Services Testimonials Blog" at bounding box center [694, 339] width 699 height 37
click at [1354, 222] on icon "context-menu" at bounding box center [1359, 224] width 10 height 10
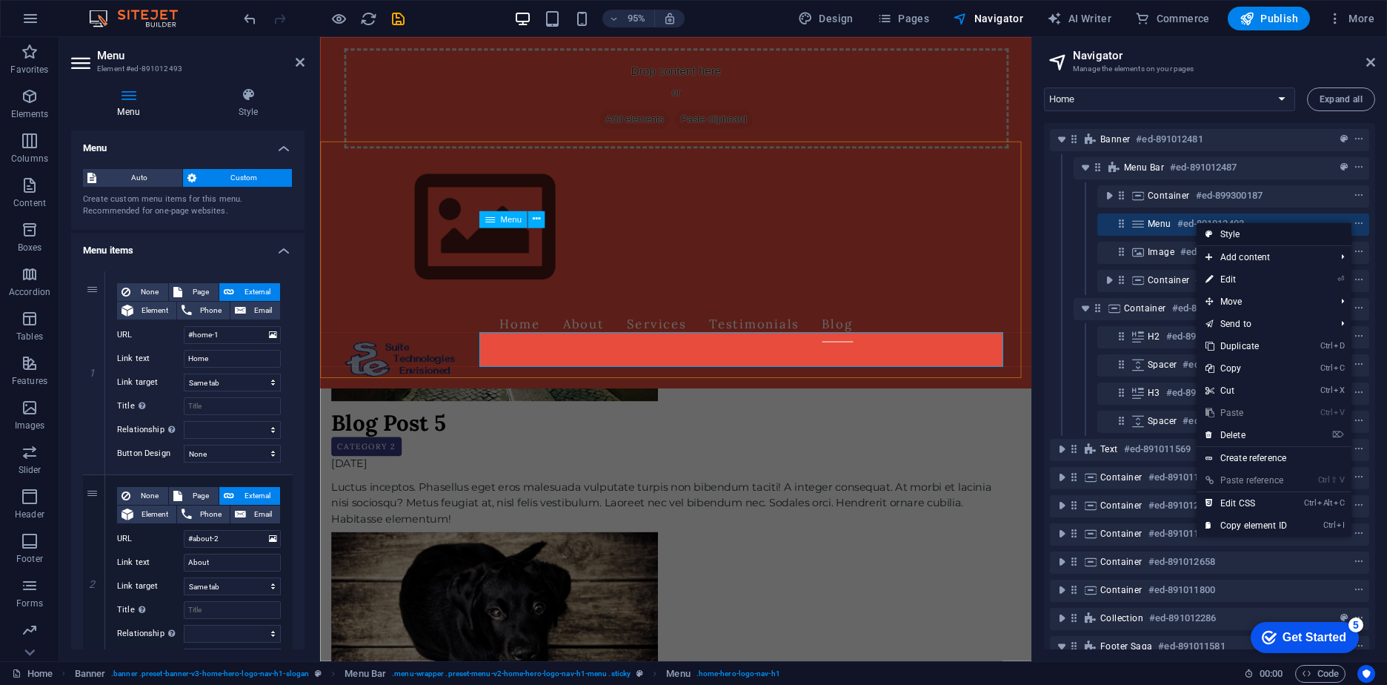
scroll to position [5387, 0]
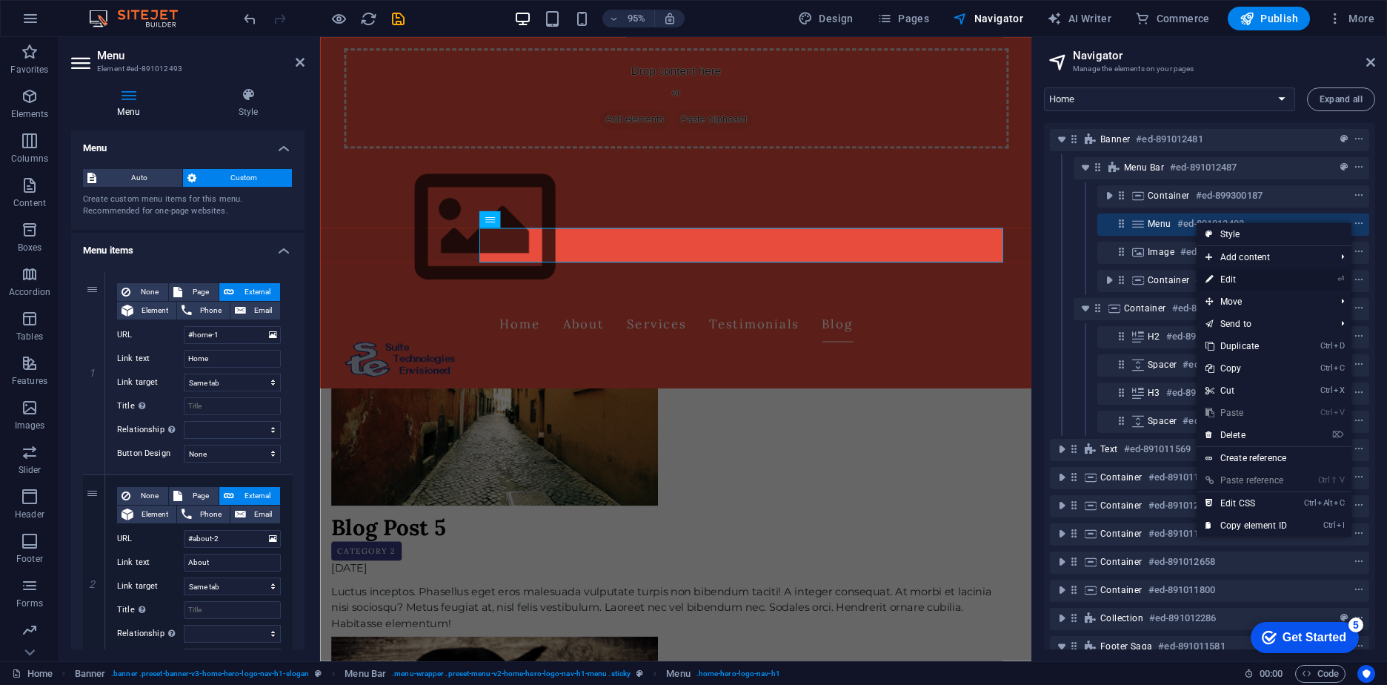
click at [1242, 281] on link "⏎ Edit" at bounding box center [1245, 279] width 99 height 22
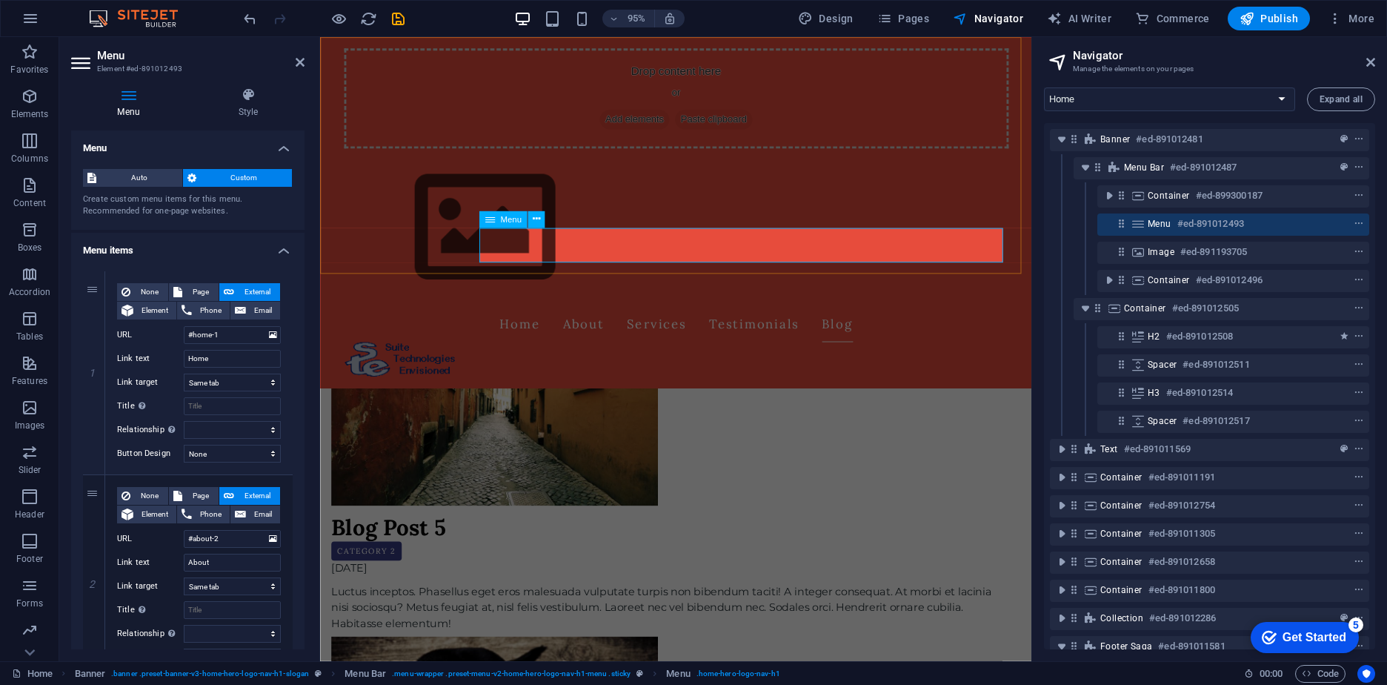
click at [931, 321] on nav "Home About Services Testimonials Blog" at bounding box center [694, 339] width 699 height 37
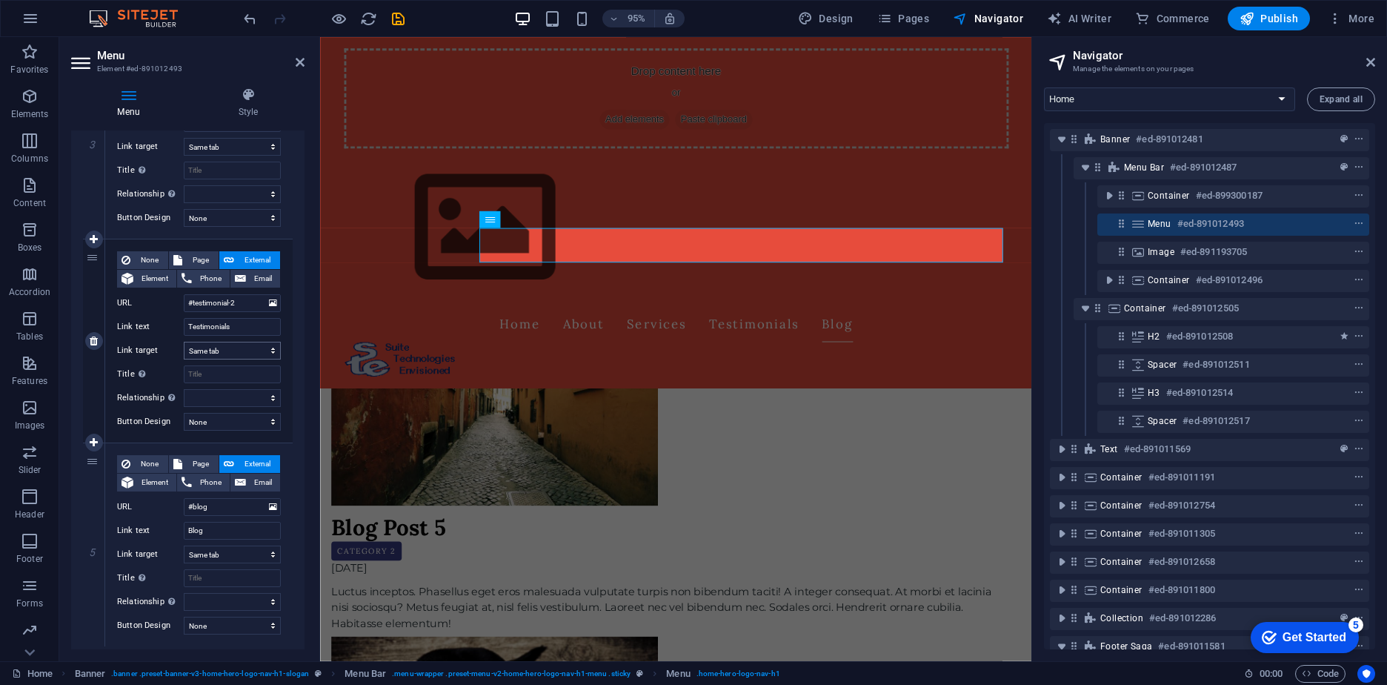
scroll to position [667, 0]
